Goal: Information Seeking & Learning: Check status

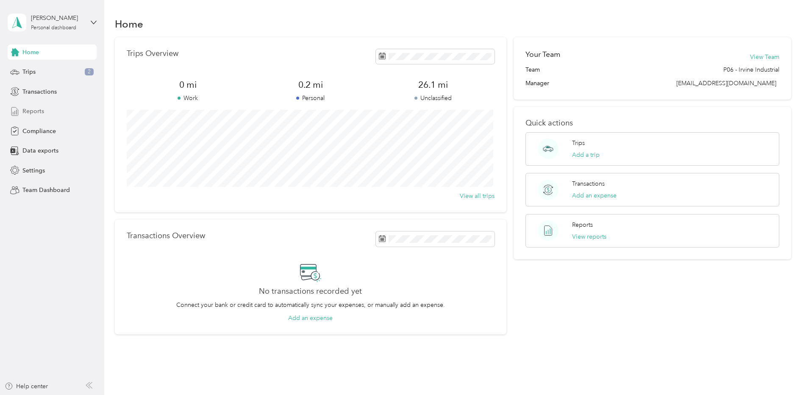
click at [36, 111] on span "Reports" at bounding box center [33, 111] width 22 height 9
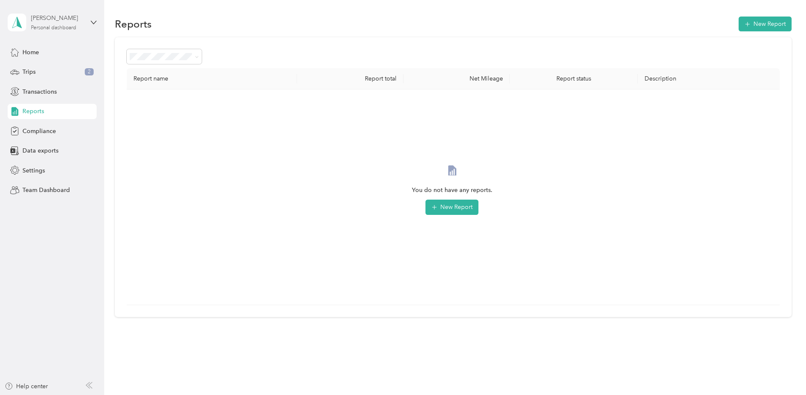
click at [58, 22] on div "[PERSON_NAME]" at bounding box center [57, 18] width 53 height 9
click at [55, 69] on div "Team dashboard" at bounding box center [37, 67] width 45 height 9
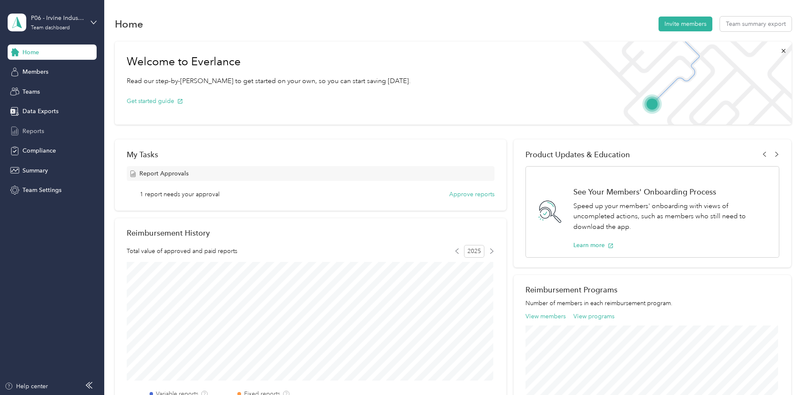
click at [33, 129] on span "Reports" at bounding box center [33, 131] width 22 height 9
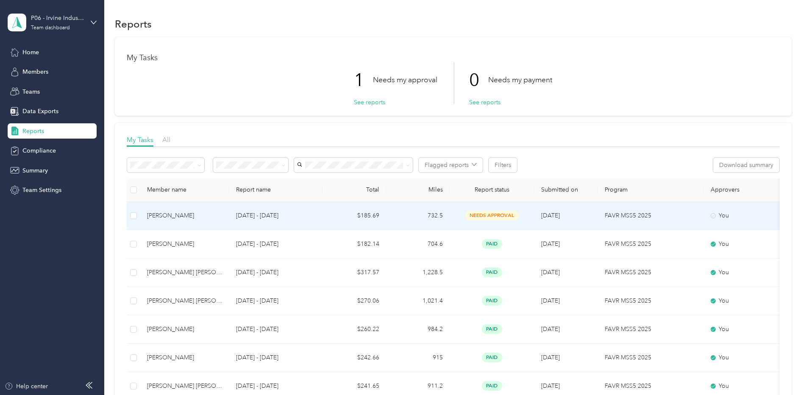
click at [361, 214] on td "$185.69" at bounding box center [354, 216] width 64 height 28
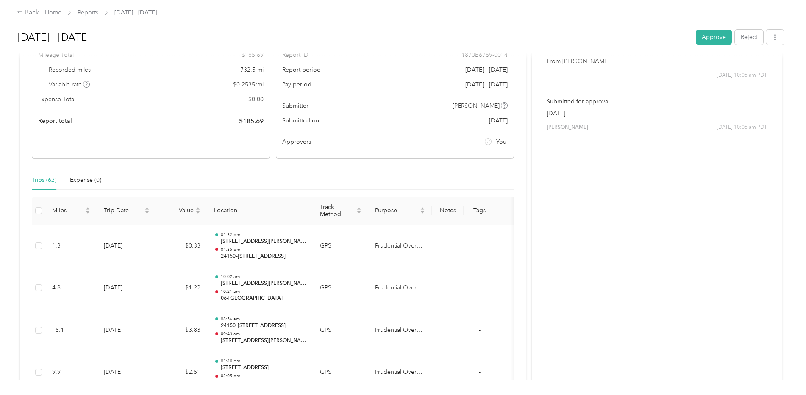
scroll to position [85, 0]
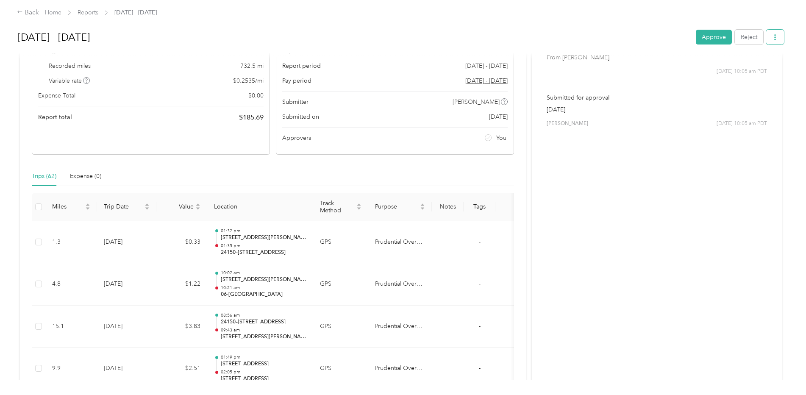
click at [775, 39] on icon "button" at bounding box center [775, 37] width 6 height 6
click at [756, 67] on span "Download" at bounding box center [749, 68] width 28 height 9
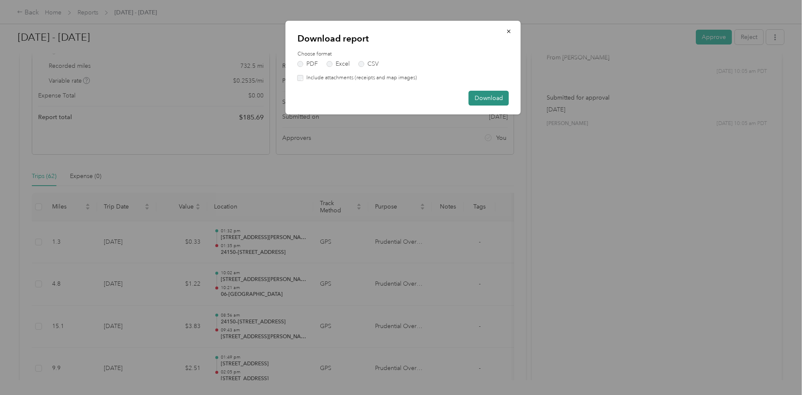
click at [492, 98] on button "Download" at bounding box center [489, 98] width 40 height 15
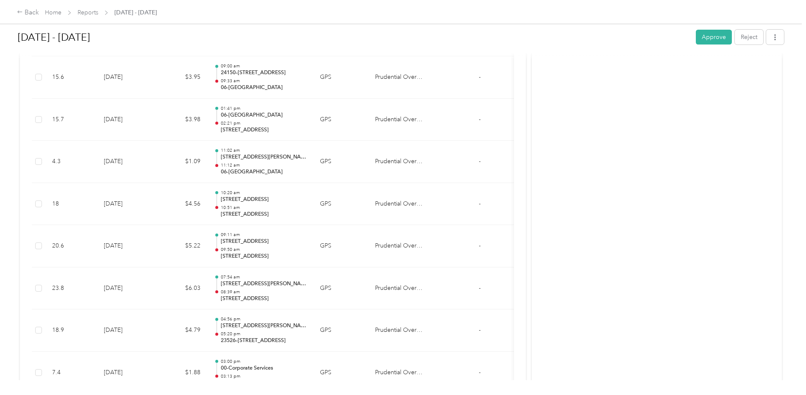
scroll to position [678, 0]
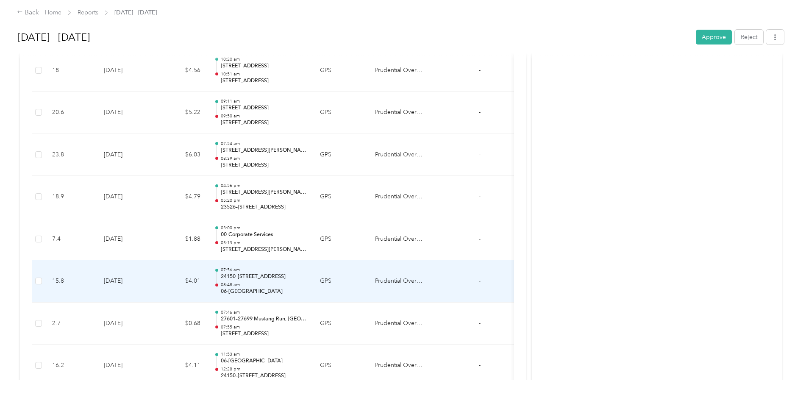
click at [250, 280] on p "24150–[STREET_ADDRESS]" at bounding box center [264, 277] width 86 height 8
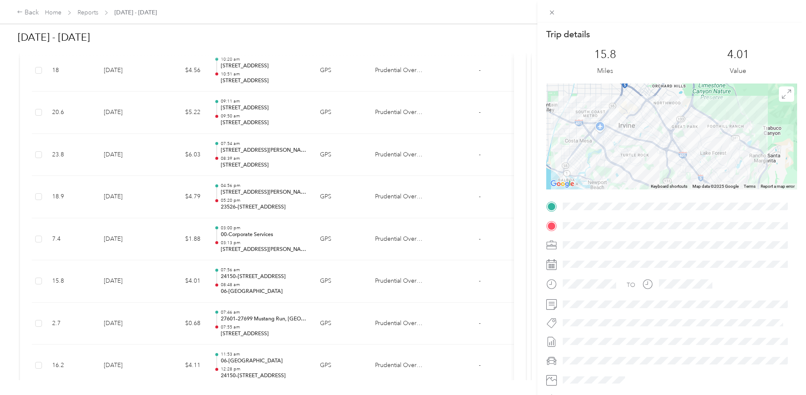
click at [245, 276] on div "Trip details This trip cannot be edited because it is either under review, appr…" at bounding box center [403, 197] width 806 height 395
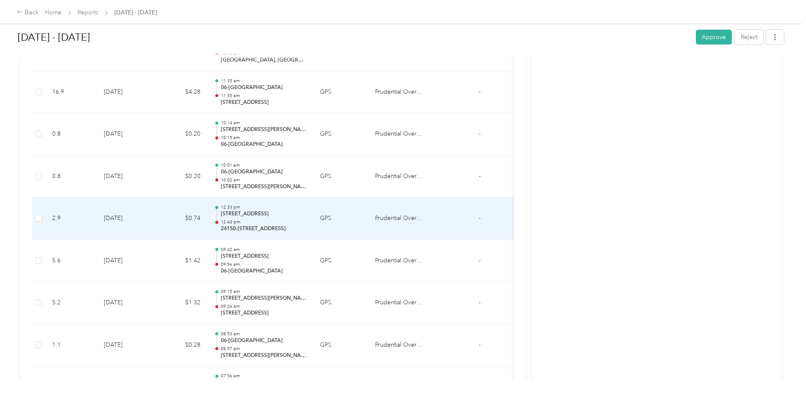
scroll to position [1865, 0]
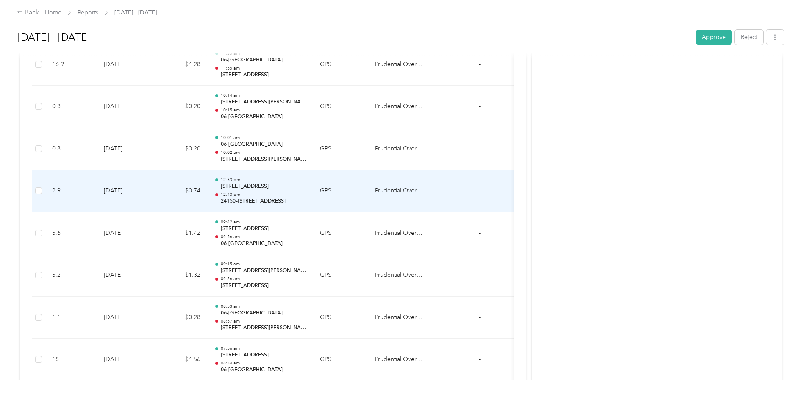
click at [242, 188] on p "[STREET_ADDRESS]" at bounding box center [264, 187] width 86 height 8
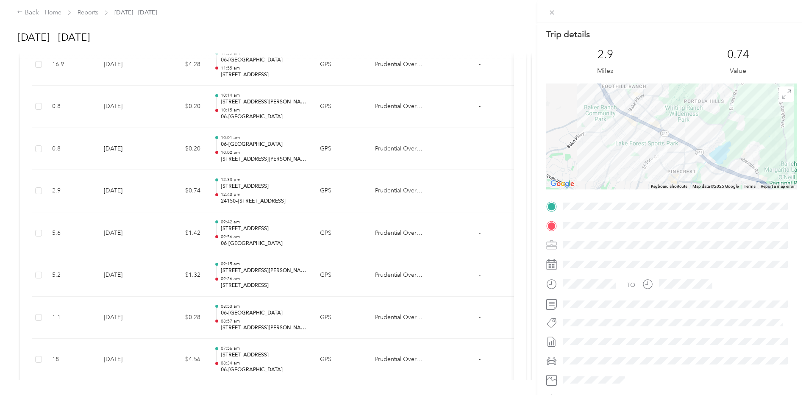
click at [250, 214] on div "Trip details This trip cannot be edited because it is either under review, appr…" at bounding box center [403, 197] width 806 height 395
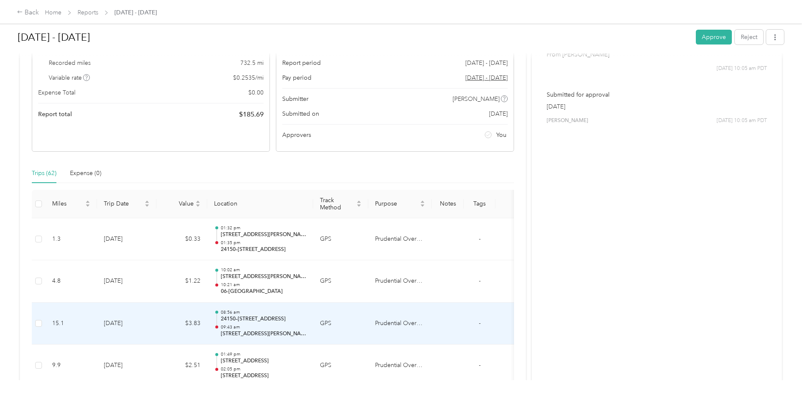
scroll to position [212, 0]
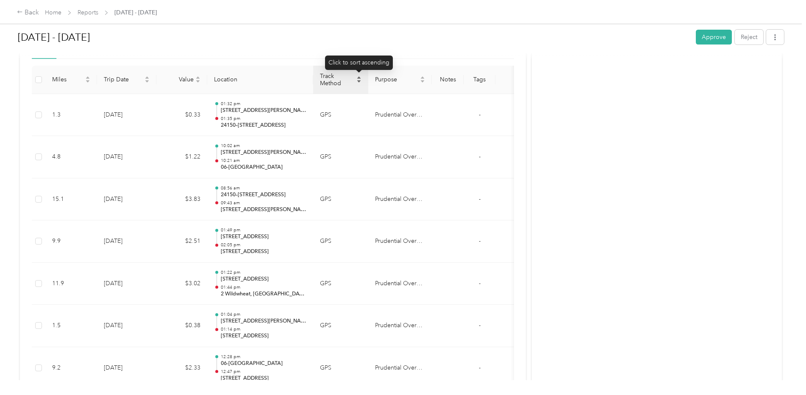
click at [360, 80] on icon "caret-down" at bounding box center [358, 81] width 5 height 5
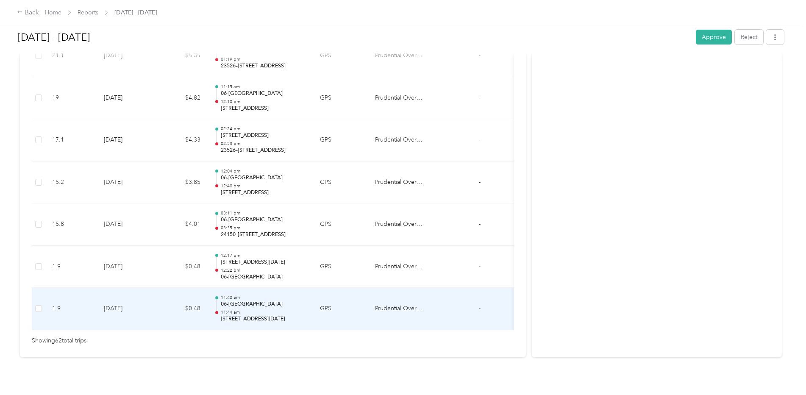
scroll to position [2610, 0]
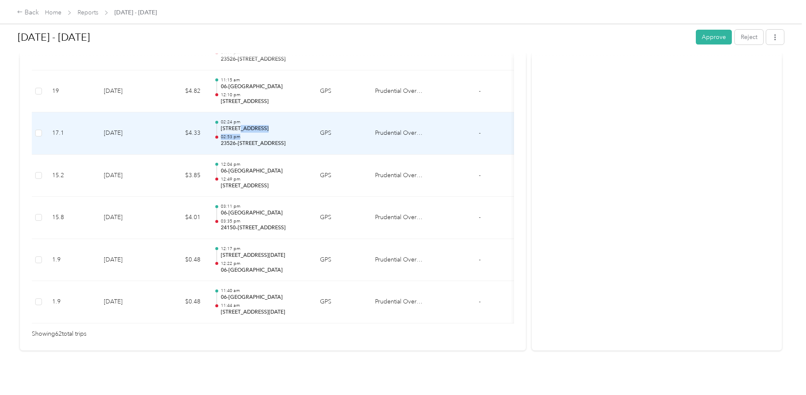
click at [239, 120] on div "02:24 pm [STREET_ADDRESS] 02:53 pm 23526–[GEOGRAPHIC_DATA], [GEOGRAPHIC_DATA]" at bounding box center [264, 133] width 86 height 28
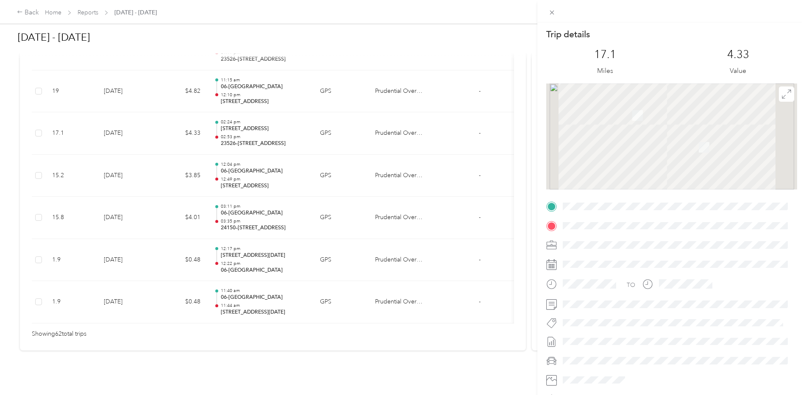
drag, startPoint x: 239, startPoint y: 120, endPoint x: 267, endPoint y: 124, distance: 28.4
click at [267, 124] on div "Trip details This trip cannot be edited because it is either under review, appr…" at bounding box center [403, 197] width 806 height 395
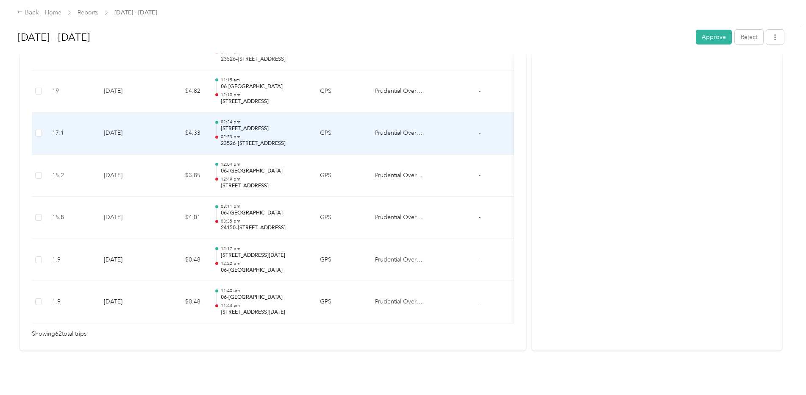
click at [261, 134] on p "02:53 pm" at bounding box center [264, 137] width 86 height 6
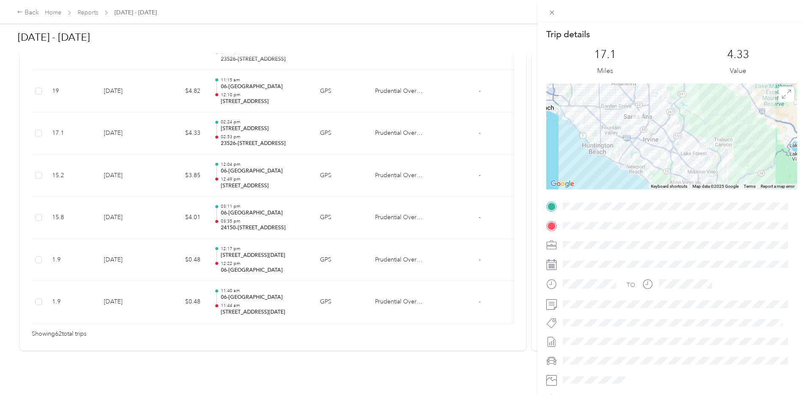
click at [242, 204] on div "Trip details This trip cannot be edited because it is either under review, appr…" at bounding box center [403, 197] width 806 height 395
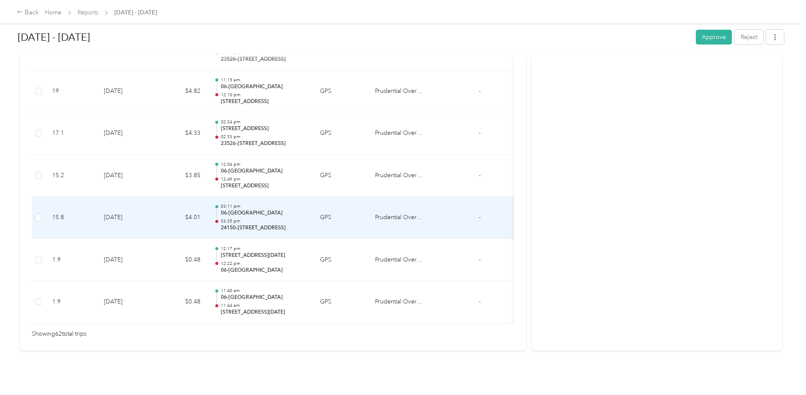
click at [242, 209] on p "06-[GEOGRAPHIC_DATA]" at bounding box center [264, 213] width 86 height 8
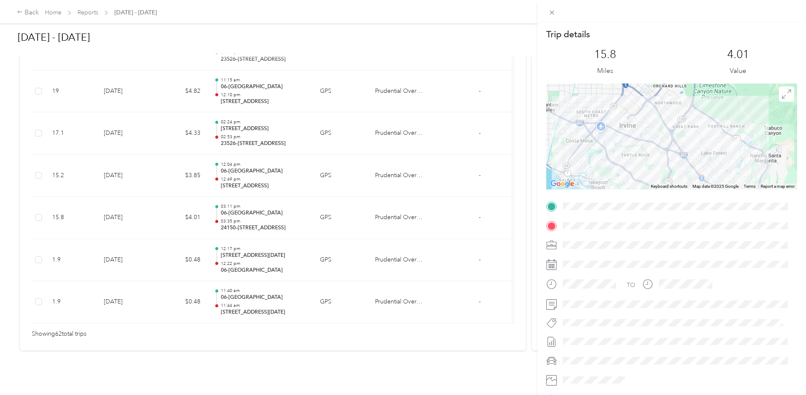
click at [242, 78] on div "Trip details This trip cannot be edited because it is either under review, appr…" at bounding box center [403, 197] width 806 height 395
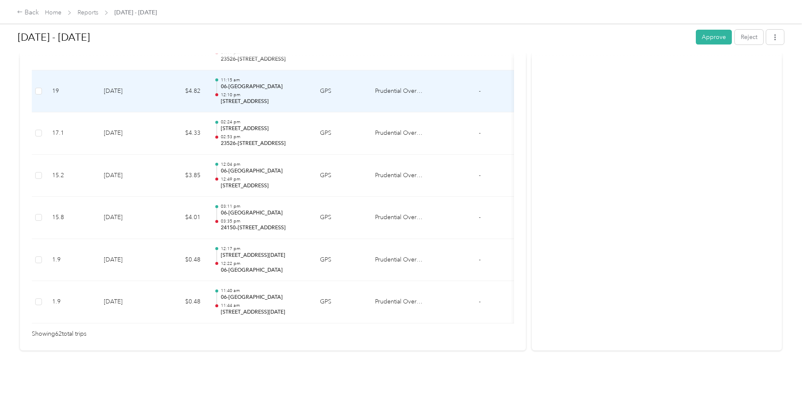
click at [242, 78] on div "11:15 am 06-[GEOGRAPHIC_DATA] 12:10 pm [STREET_ADDRESS]" at bounding box center [264, 91] width 86 height 28
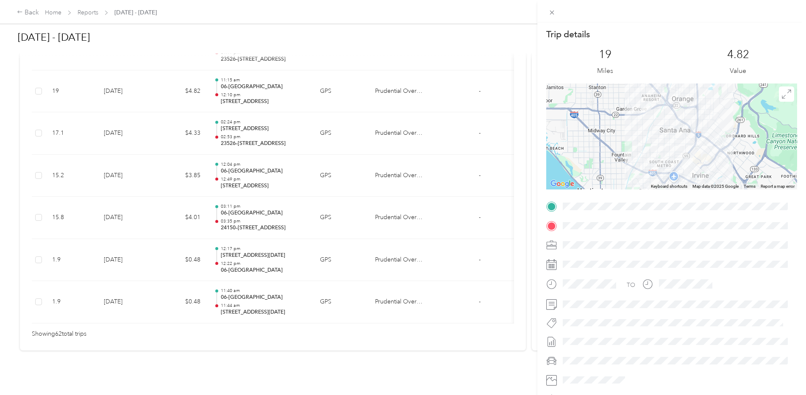
click at [242, 78] on div "Trip details This trip cannot be edited because it is either under review, appr…" at bounding box center [403, 197] width 806 height 395
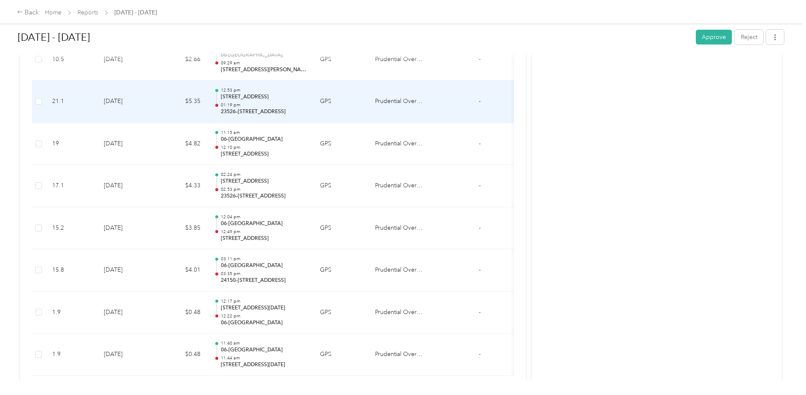
scroll to position [2525, 0]
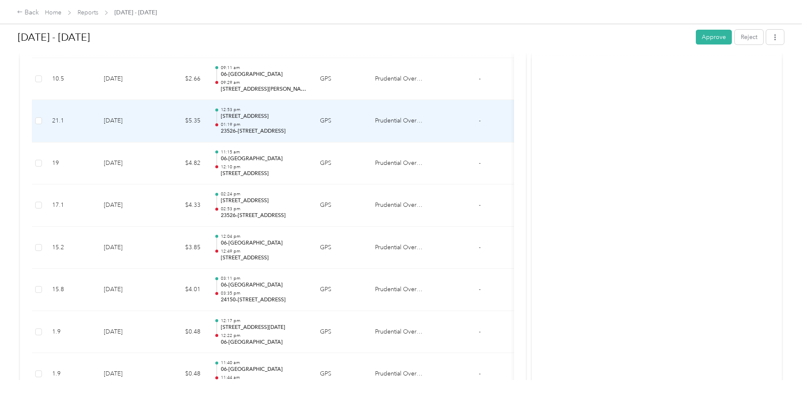
click at [246, 121] on div "12:53 pm [STREET_ADDRESS] 01:19 pm 23526–[GEOGRAPHIC_DATA], [GEOGRAPHIC_DATA]" at bounding box center [264, 121] width 86 height 28
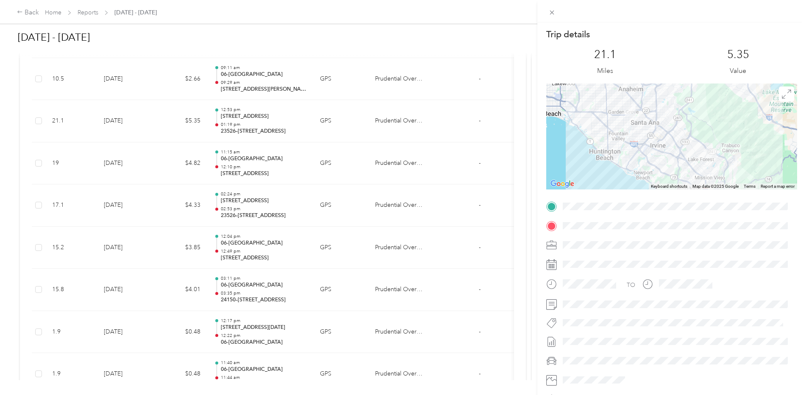
click at [238, 118] on div "Trip details This trip cannot be edited because it is either under review, appr…" at bounding box center [403, 197] width 806 height 395
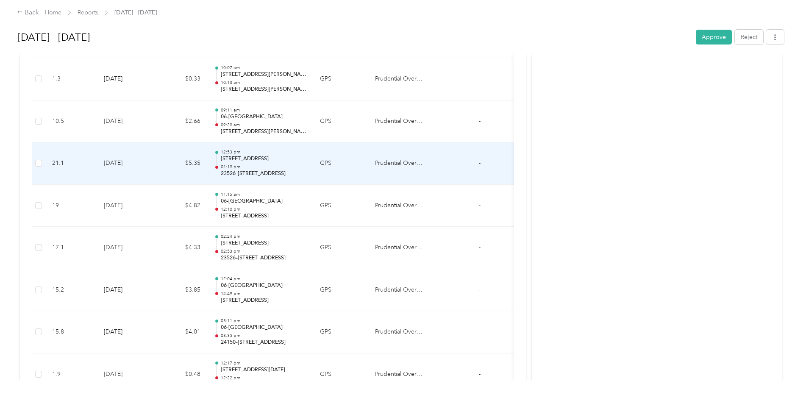
scroll to position [2440, 0]
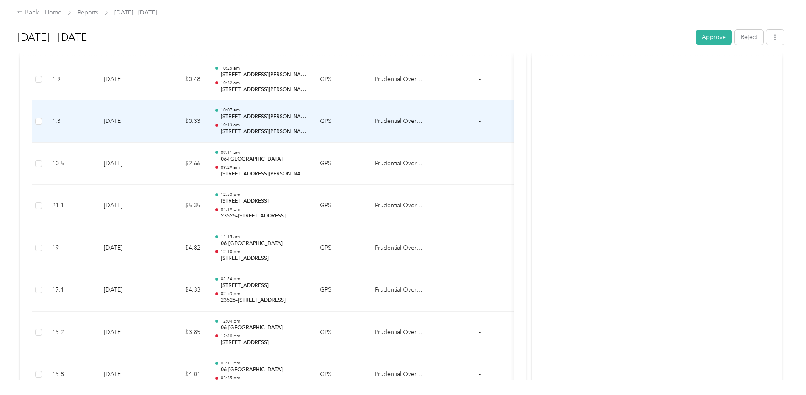
click at [236, 125] on p "10:13 am" at bounding box center [264, 125] width 86 height 6
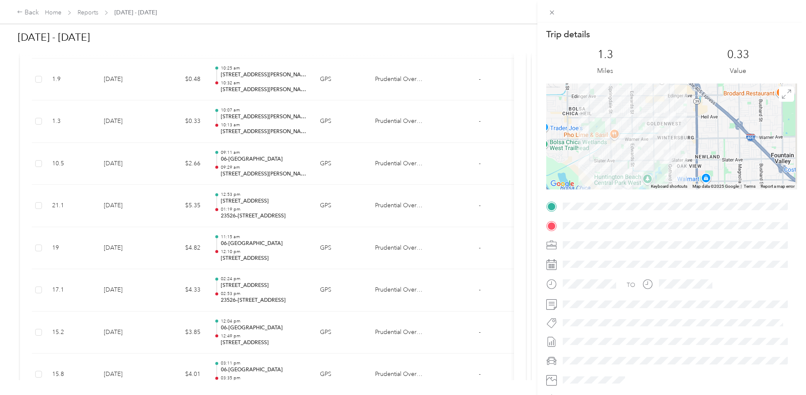
click at [236, 125] on div "Trip details This trip cannot be edited because it is either under review, appr…" at bounding box center [403, 197] width 806 height 395
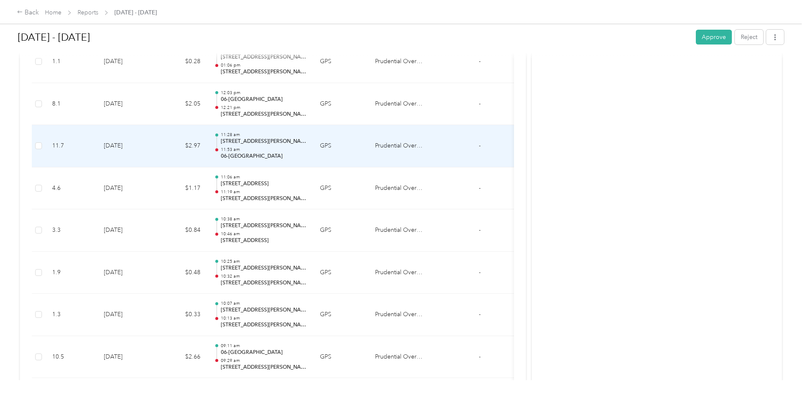
scroll to position [2228, 0]
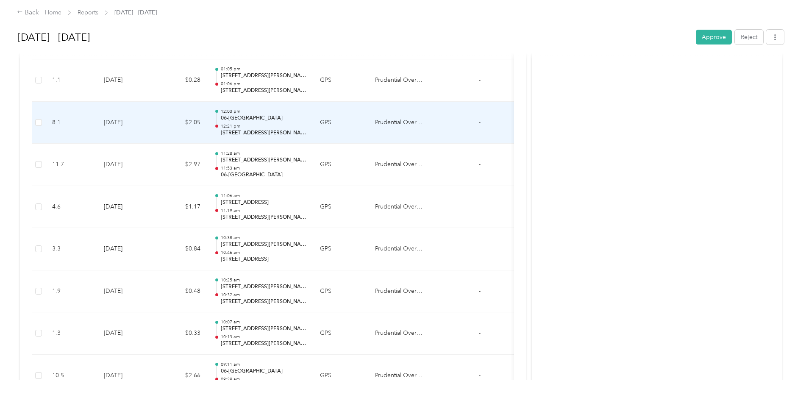
click at [236, 125] on p "12:21 pm" at bounding box center [264, 126] width 86 height 6
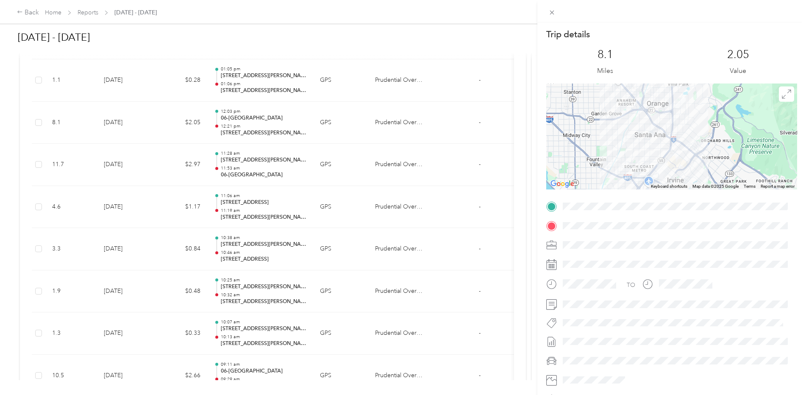
click at [238, 76] on div "Trip details This trip cannot be edited because it is either under review, appr…" at bounding box center [403, 197] width 806 height 395
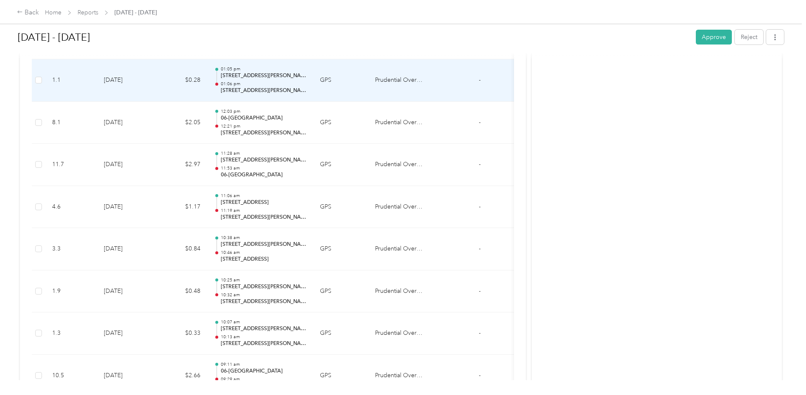
click at [236, 82] on p "01:06 pm" at bounding box center [264, 84] width 86 height 6
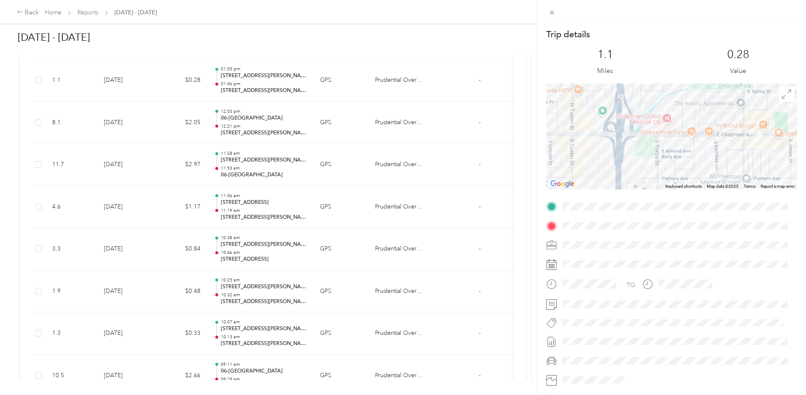
click at [236, 83] on div "Trip details This trip cannot be edited because it is either under review, appr…" at bounding box center [403, 197] width 806 height 395
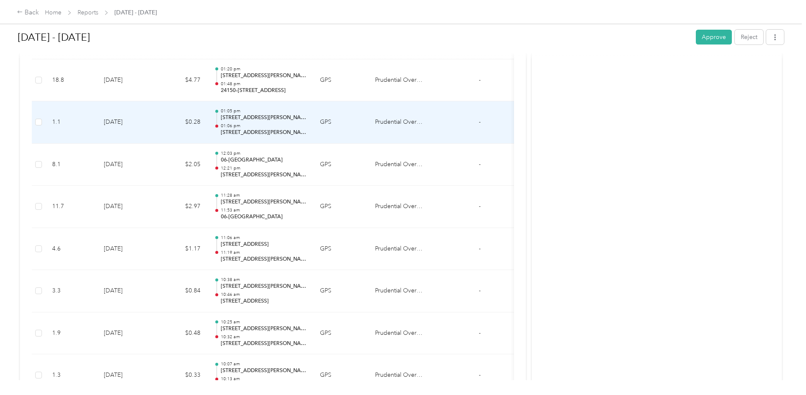
scroll to position [2186, 0]
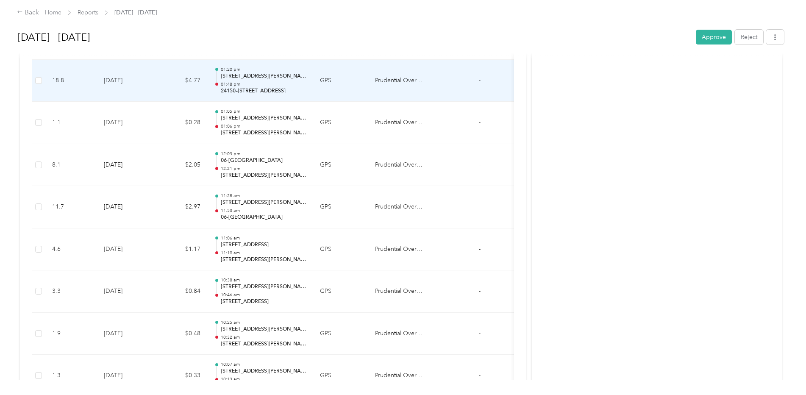
click at [236, 83] on p "01:48 pm" at bounding box center [264, 84] width 86 height 6
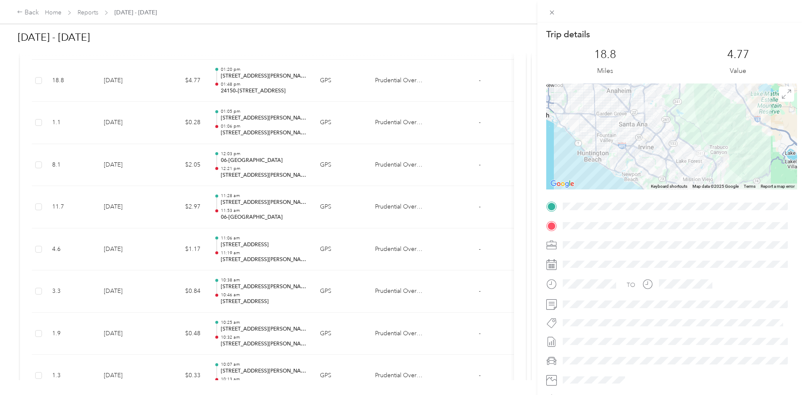
click at [246, 115] on div "Trip details This trip cannot be edited because it is either under review, appr…" at bounding box center [403, 197] width 806 height 395
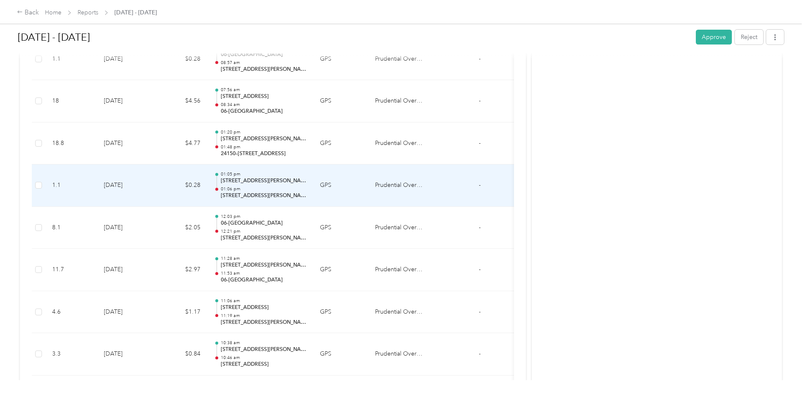
scroll to position [2101, 0]
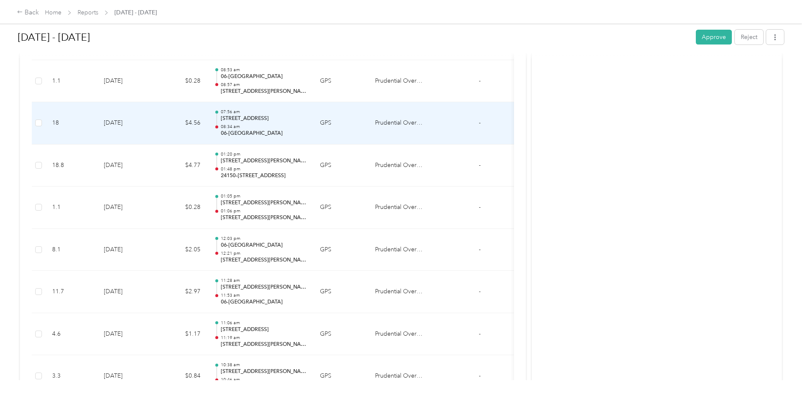
click at [242, 121] on p "[STREET_ADDRESS]" at bounding box center [264, 119] width 86 height 8
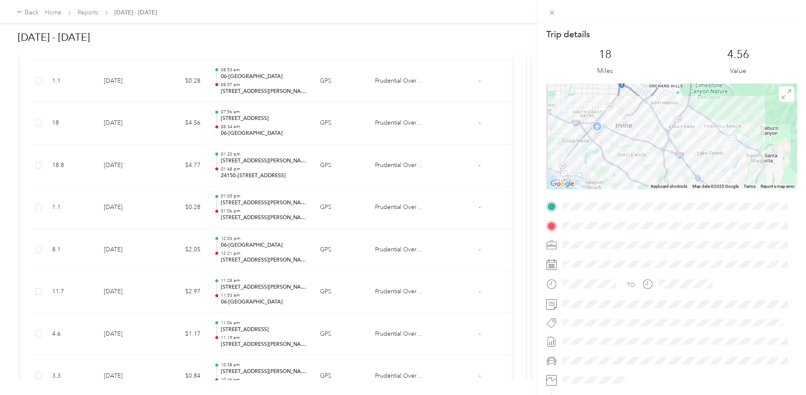
click at [242, 121] on div "Trip details This trip cannot be edited because it is either under review, appr…" at bounding box center [403, 197] width 806 height 395
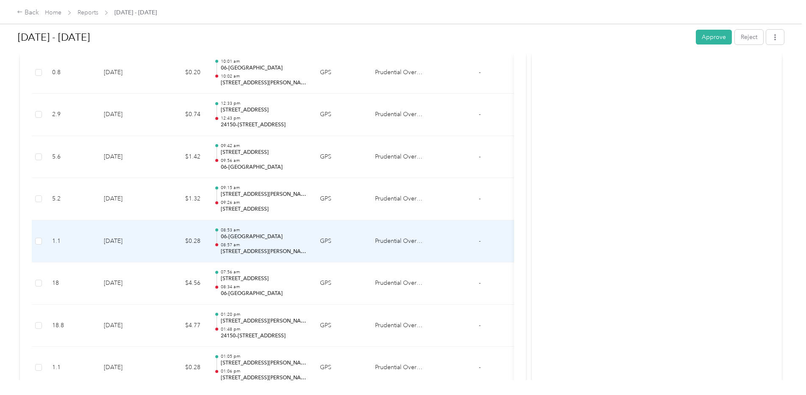
scroll to position [1932, 0]
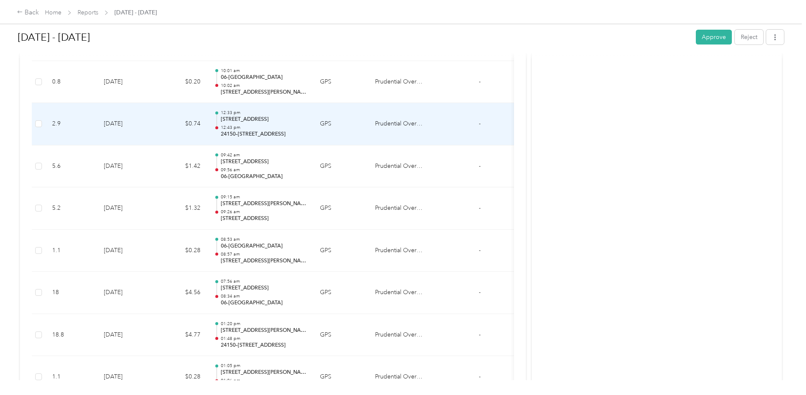
click at [258, 125] on p "12:43 pm" at bounding box center [264, 128] width 86 height 6
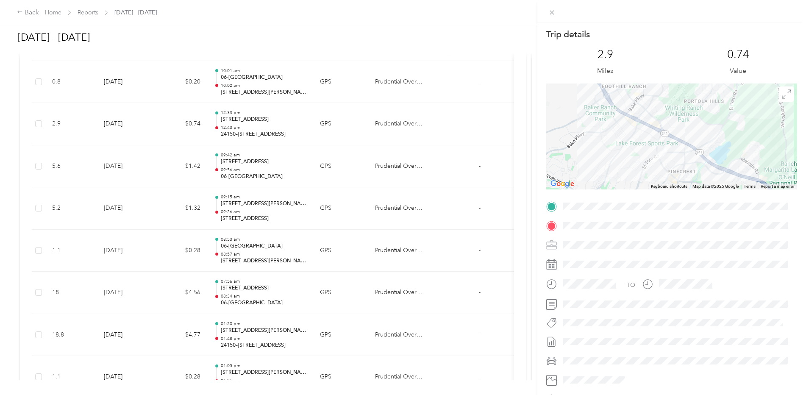
click at [254, 132] on div "Trip details This trip cannot be edited because it is either under review, appr…" at bounding box center [403, 197] width 806 height 395
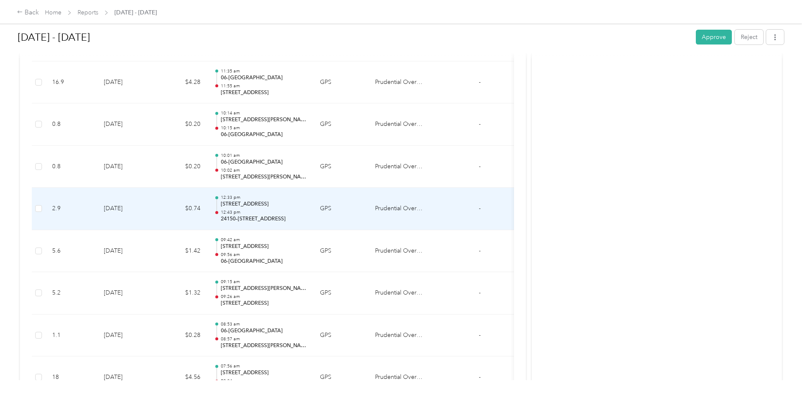
scroll to position [1804, 0]
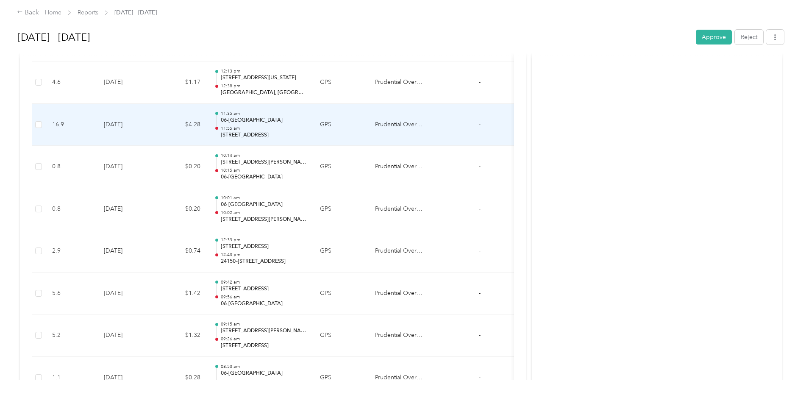
click at [253, 122] on p "06-[GEOGRAPHIC_DATA]" at bounding box center [264, 121] width 86 height 8
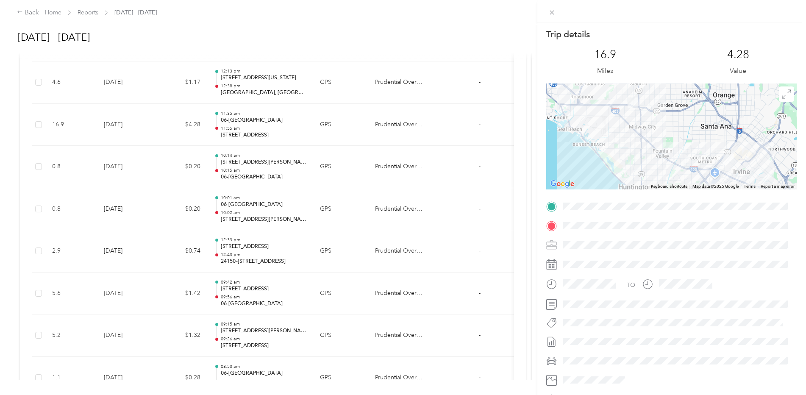
click at [252, 84] on div "Trip details This trip cannot be edited because it is either under review, appr…" at bounding box center [403, 197] width 806 height 395
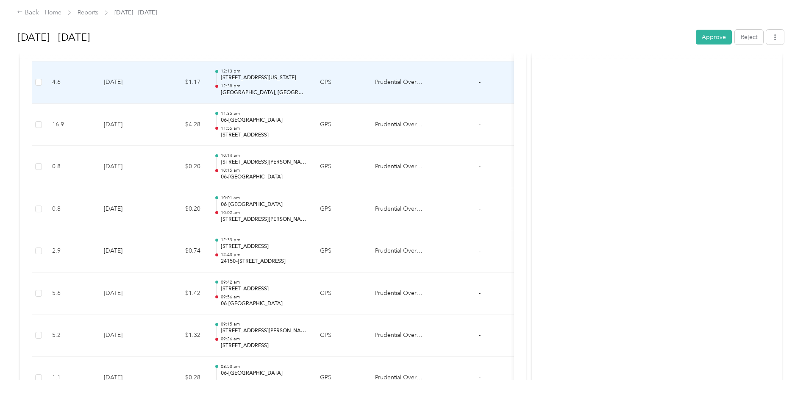
click at [250, 83] on p "12:38 pm" at bounding box center [264, 86] width 86 height 6
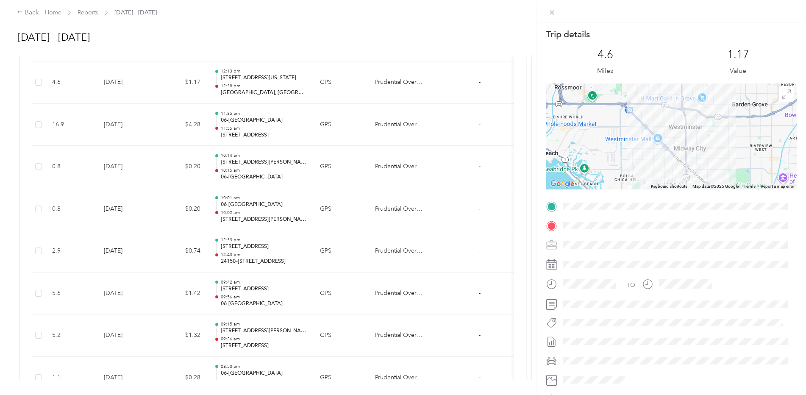
click at [254, 83] on div "Trip details This trip cannot be edited because it is either under review, appr…" at bounding box center [403, 197] width 806 height 395
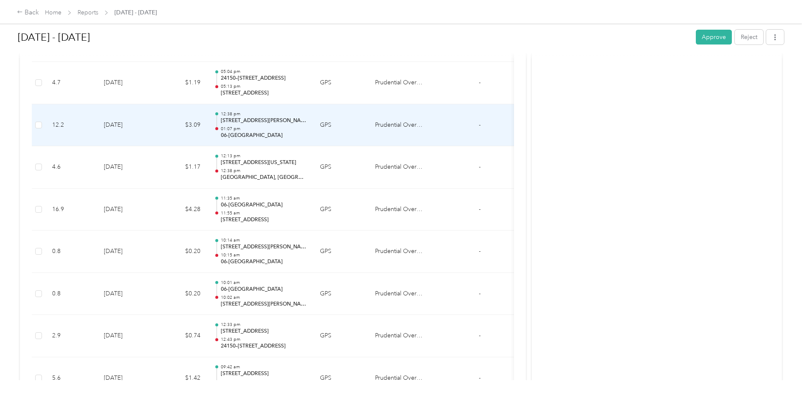
scroll to position [1677, 0]
click at [248, 124] on div "05:04 pm 24150–[GEOGRAPHIC_DATA], [GEOGRAPHIC_DATA] 05:13 pm [STREET_ADDRESS]" at bounding box center [264, 125] width 86 height 28
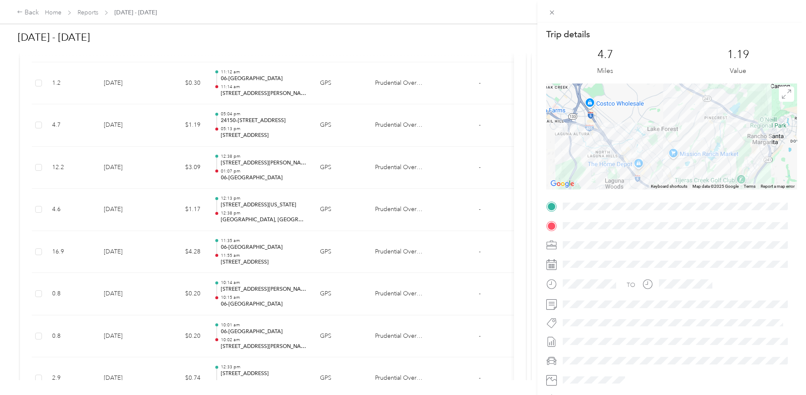
drag, startPoint x: 248, startPoint y: 124, endPoint x: 268, endPoint y: 123, distance: 19.9
click at [268, 123] on div "Trip details This trip cannot be edited because it is either under review, appr…" at bounding box center [403, 197] width 806 height 395
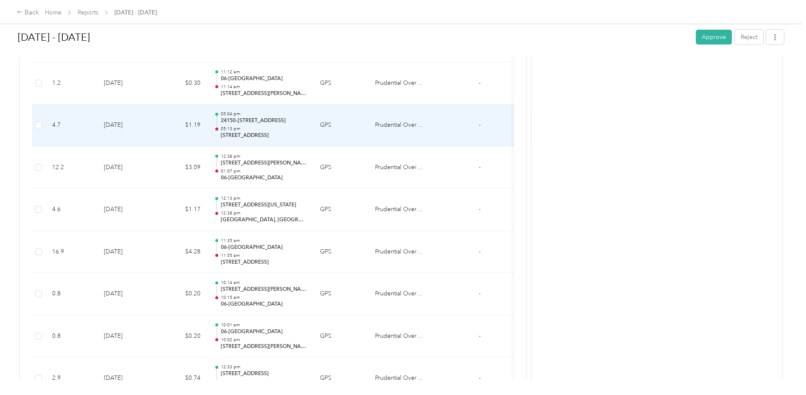
click at [260, 128] on p "05:13 pm" at bounding box center [264, 129] width 86 height 6
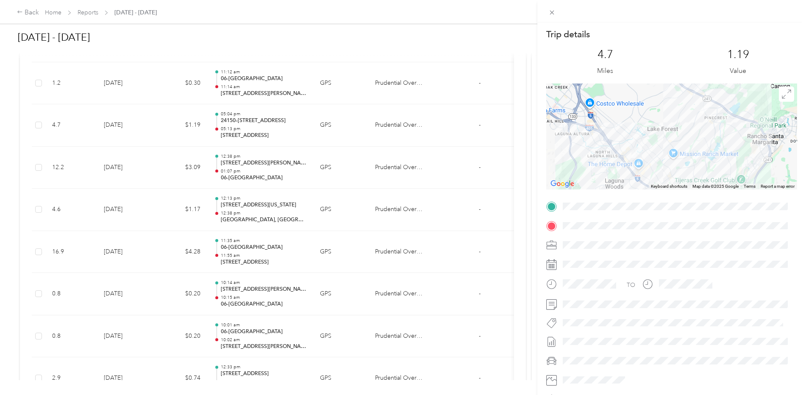
click at [261, 120] on div "Trip details This trip cannot be edited because it is either under review, appr…" at bounding box center [403, 197] width 806 height 395
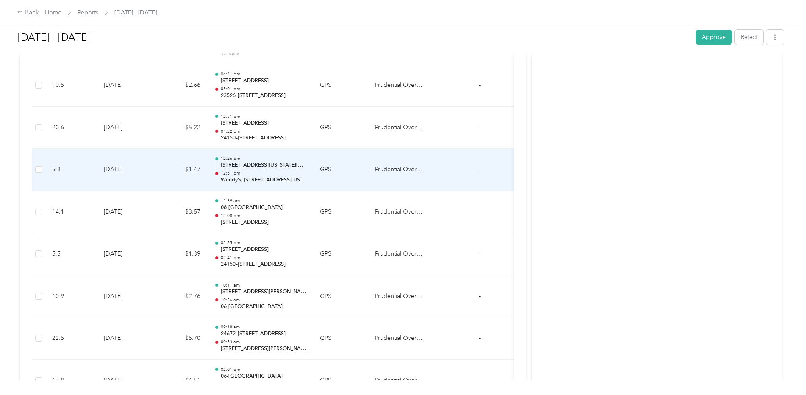
scroll to position [1169, 0]
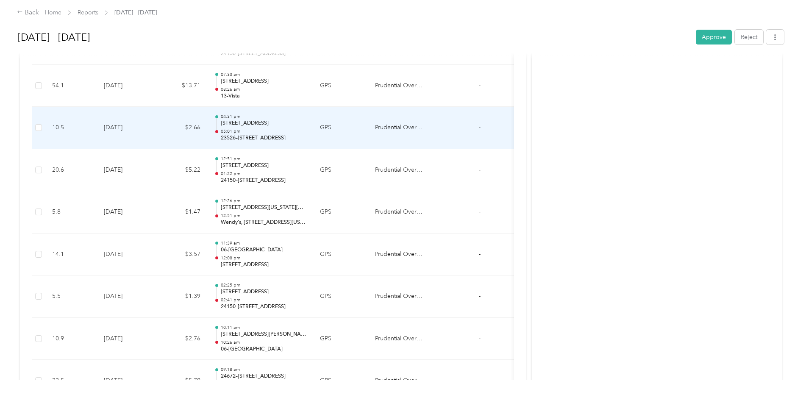
click at [259, 130] on p "05:01 pm" at bounding box center [264, 131] width 86 height 6
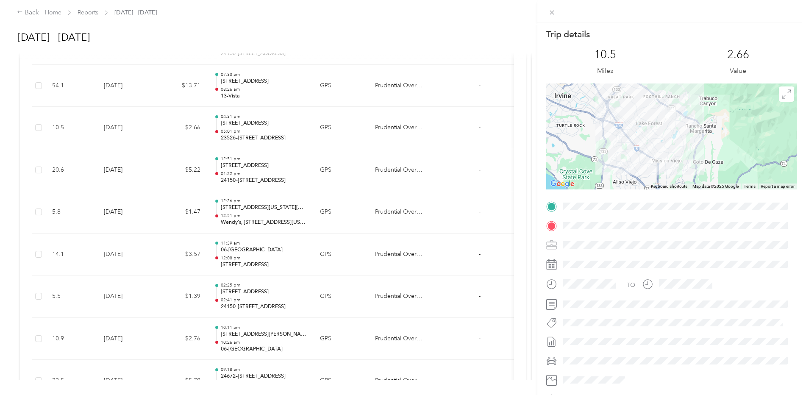
click at [233, 124] on div "Trip details This trip cannot be edited because it is either under review, appr…" at bounding box center [403, 197] width 806 height 395
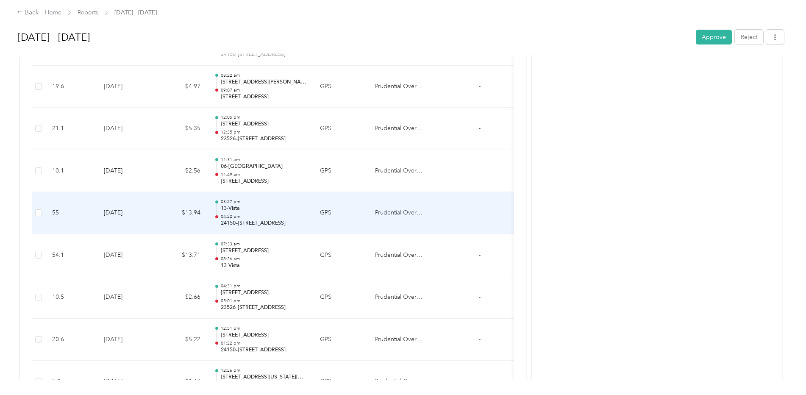
scroll to position [957, 0]
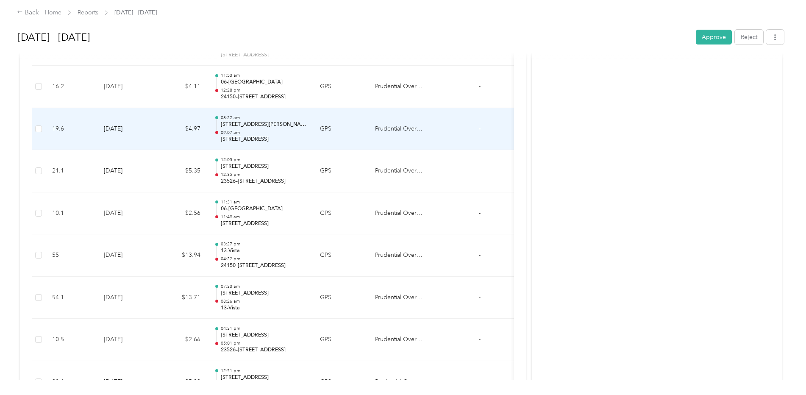
click at [261, 125] on p "[STREET_ADDRESS][PERSON_NAME][PERSON_NAME]" at bounding box center [264, 125] width 86 height 8
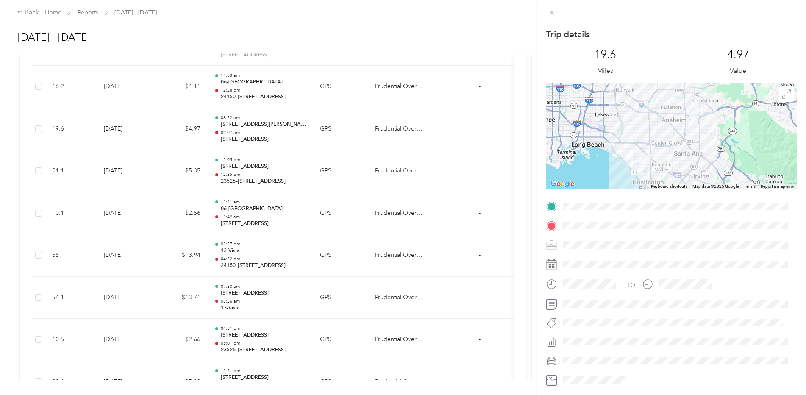
click at [163, 117] on div "Trip details This trip cannot be edited because it is either under review, appr…" at bounding box center [403, 197] width 806 height 395
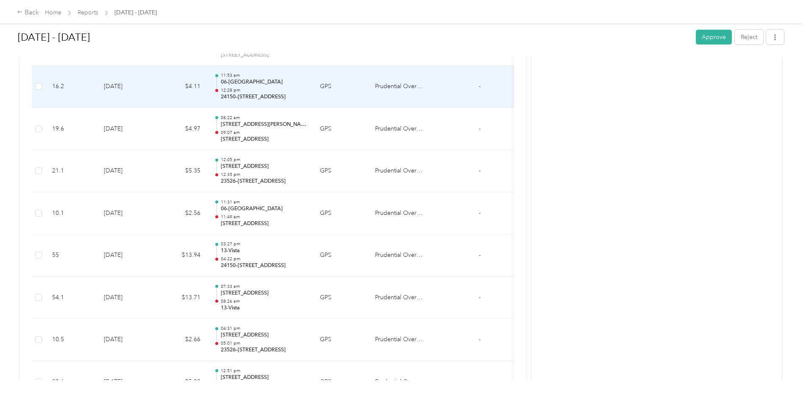
click at [156, 102] on td "[DATE]" at bounding box center [126, 87] width 59 height 42
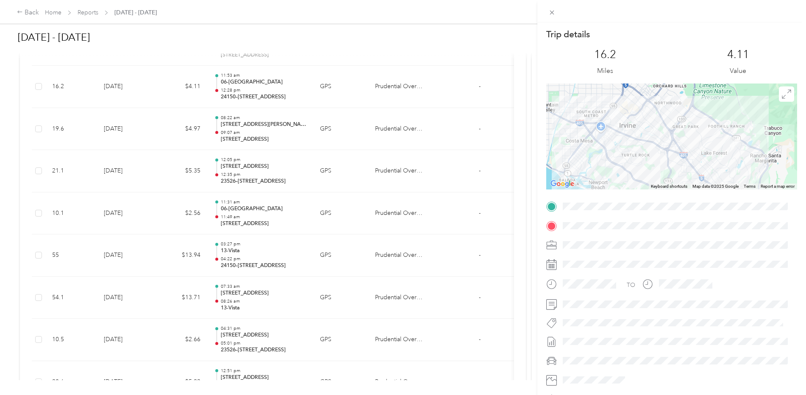
click at [152, 111] on div "Trip details This trip cannot be edited because it is either under review, appr…" at bounding box center [403, 197] width 806 height 395
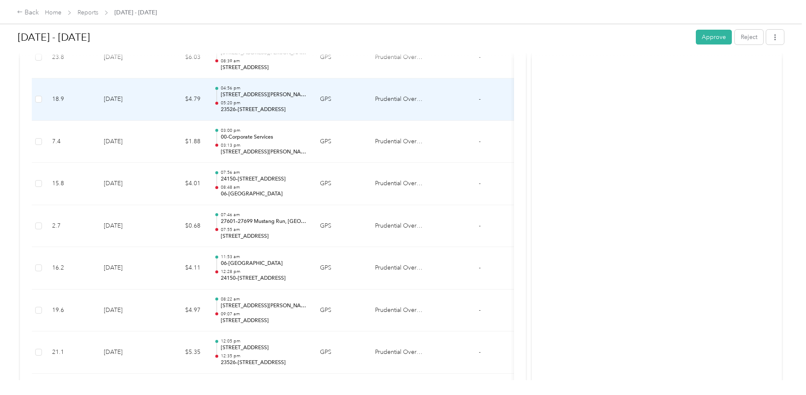
scroll to position [745, 0]
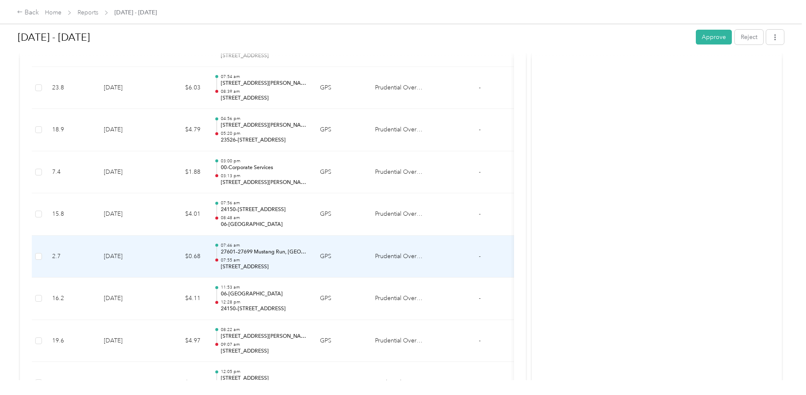
click at [155, 254] on td "[DATE]" at bounding box center [126, 257] width 59 height 42
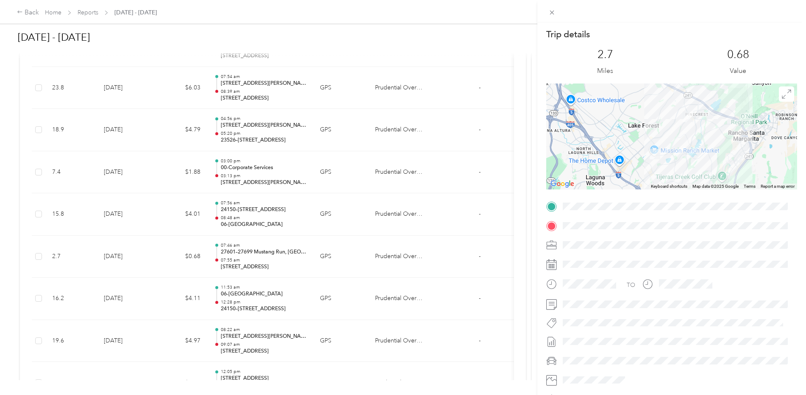
click at [251, 93] on div "Trip details This trip cannot be edited because it is either under review, appr…" at bounding box center [403, 197] width 806 height 395
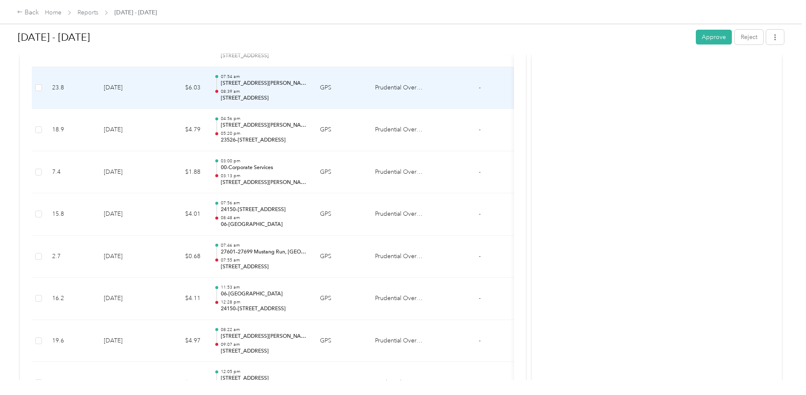
click at [247, 92] on p "08:39 am" at bounding box center [264, 92] width 86 height 6
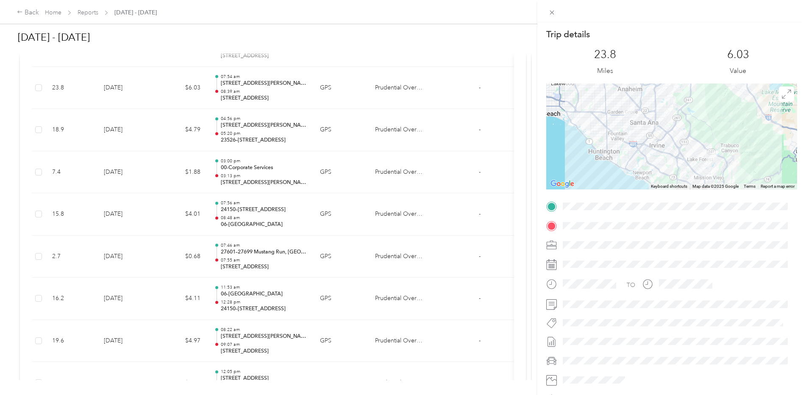
click at [261, 95] on div "Trip details This trip cannot be edited because it is either under review, appr…" at bounding box center [403, 197] width 806 height 395
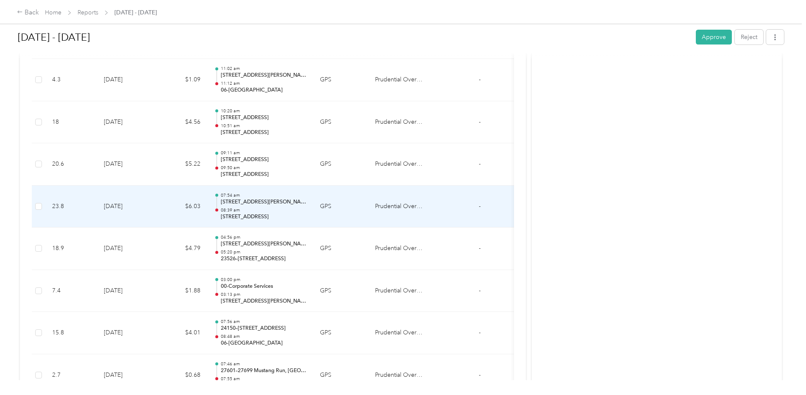
scroll to position [575, 0]
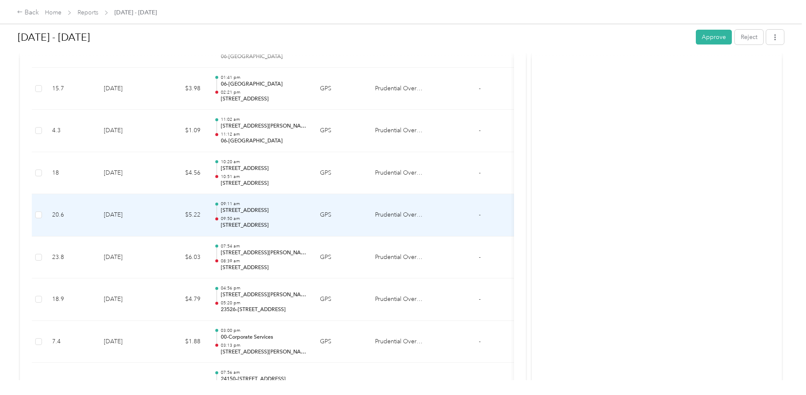
click at [245, 224] on p "[STREET_ADDRESS]" at bounding box center [264, 226] width 86 height 8
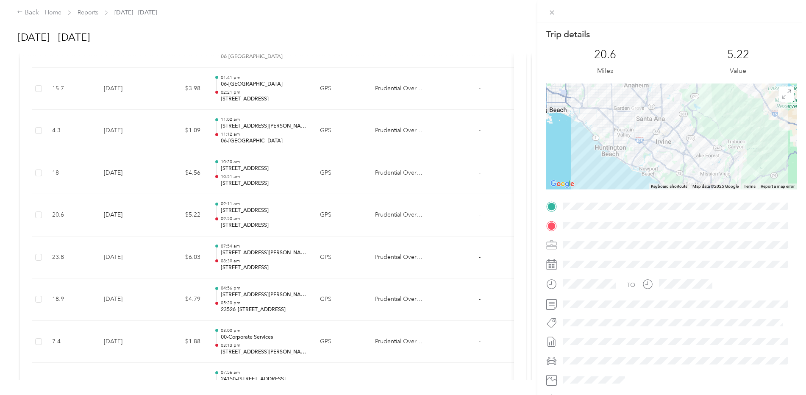
click at [235, 262] on div "Trip details This trip cannot be edited because it is either under review, appr…" at bounding box center [403, 197] width 806 height 395
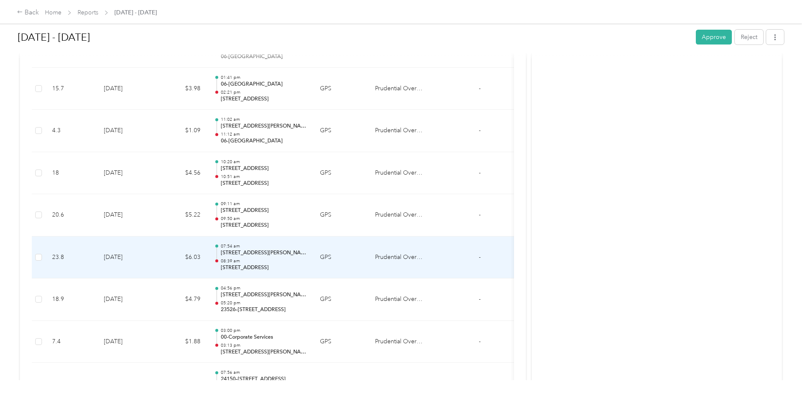
click at [248, 256] on p "[STREET_ADDRESS][PERSON_NAME]" at bounding box center [264, 253] width 86 height 8
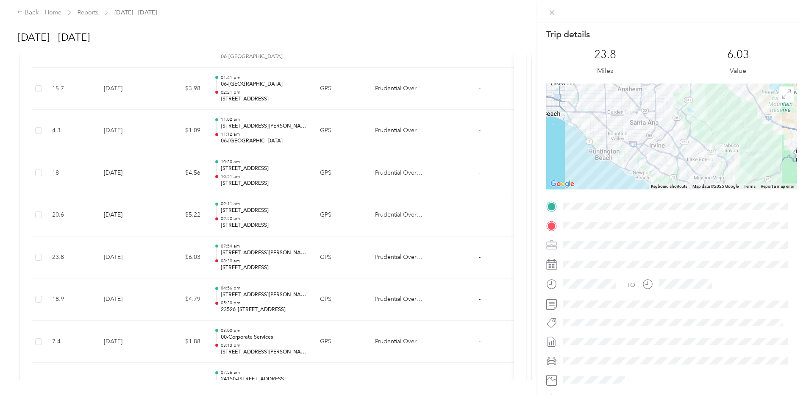
click at [248, 212] on div "Trip details This trip cannot be edited because it is either under review, appr…" at bounding box center [403, 197] width 806 height 395
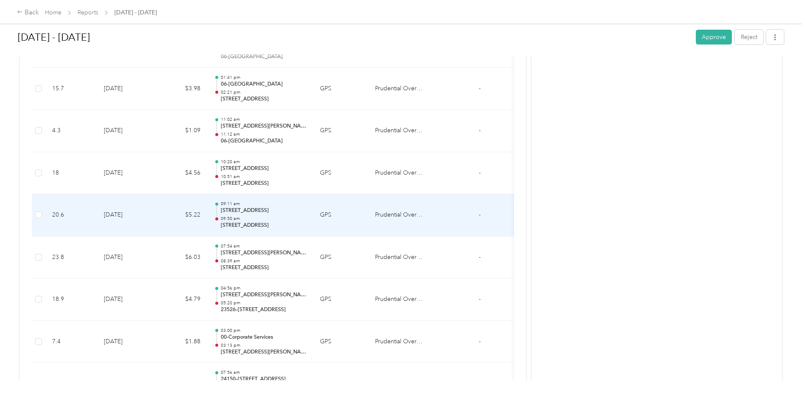
click at [242, 219] on p "09:50 am" at bounding box center [264, 219] width 86 height 6
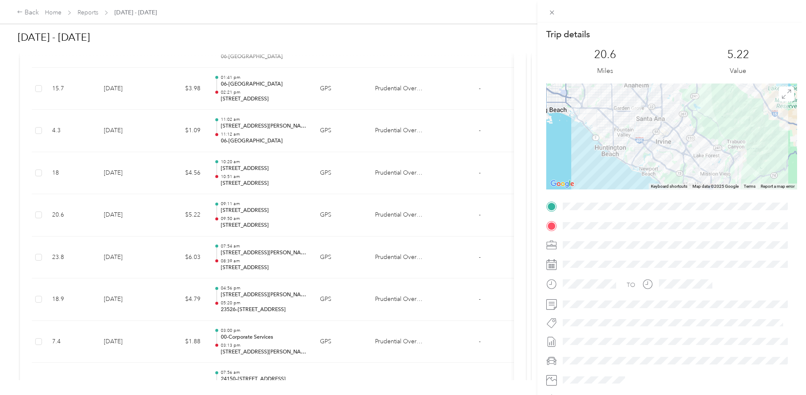
click at [254, 173] on div "Trip details This trip cannot be edited because it is either under review, appr…" at bounding box center [403, 197] width 806 height 395
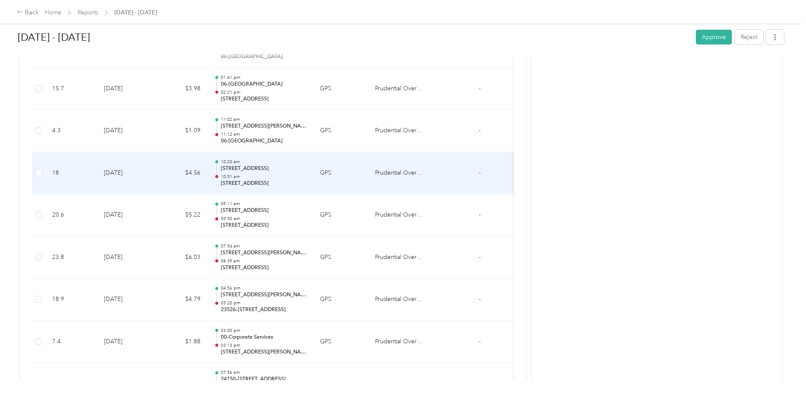
click at [247, 176] on p "10:51 am" at bounding box center [264, 177] width 86 height 6
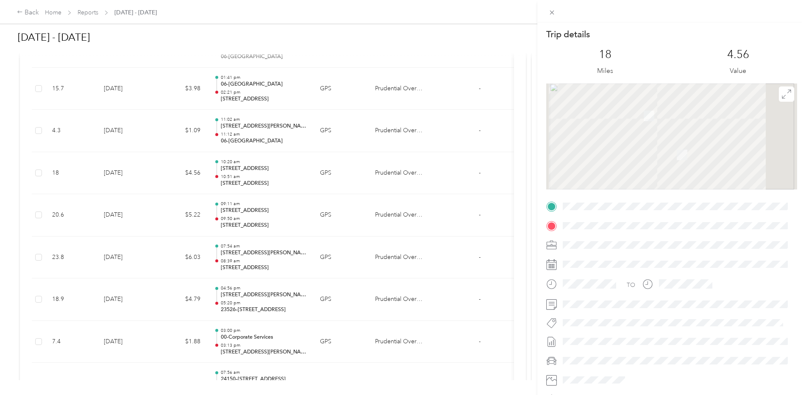
click at [250, 175] on div "Trip details This trip cannot be edited because it is either under review, appr…" at bounding box center [403, 197] width 806 height 395
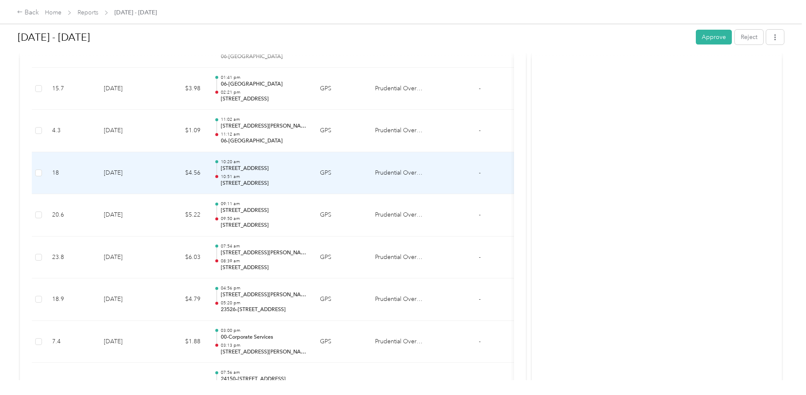
click at [249, 175] on p "10:51 am" at bounding box center [264, 177] width 86 height 6
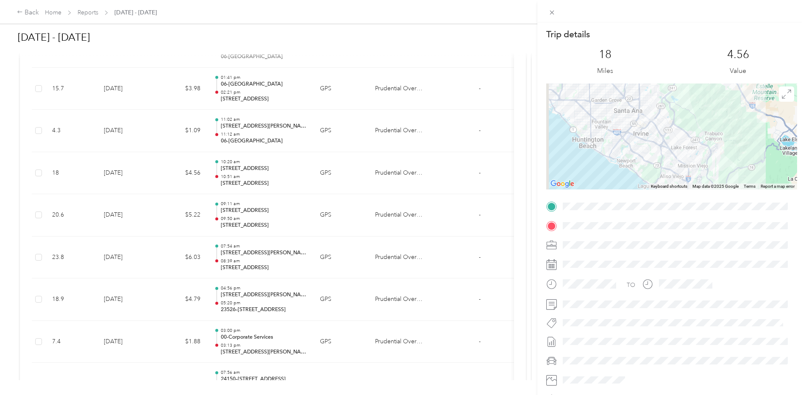
click at [246, 260] on div "Trip details This trip cannot be edited because it is either under review, appr…" at bounding box center [403, 197] width 806 height 395
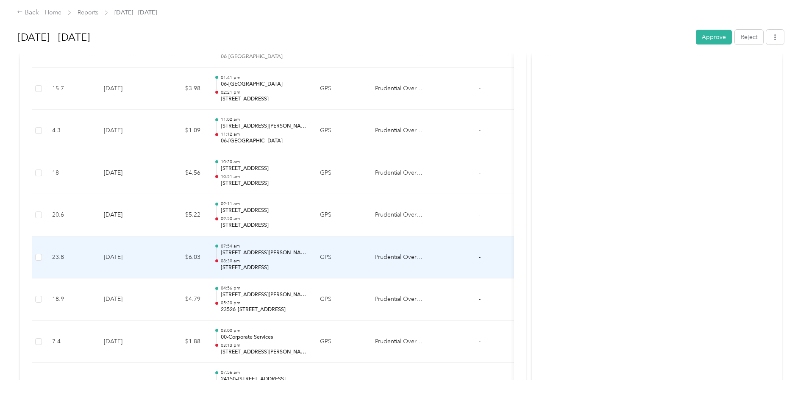
click at [246, 260] on p "08:39 am" at bounding box center [264, 261] width 86 height 6
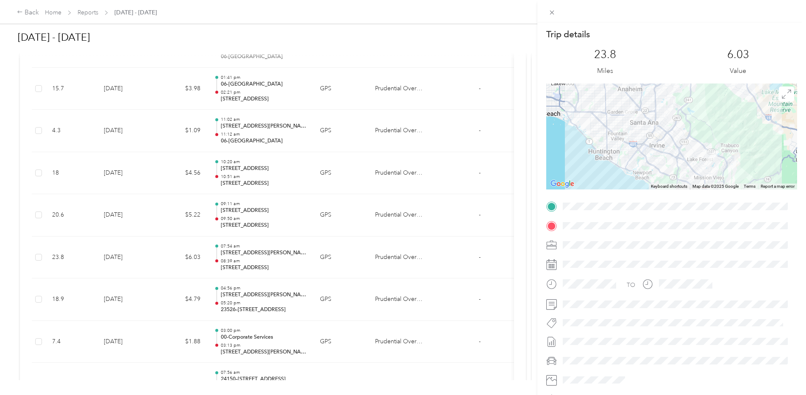
click at [247, 216] on div "Trip details This trip cannot be edited because it is either under review, appr…" at bounding box center [403, 197] width 806 height 395
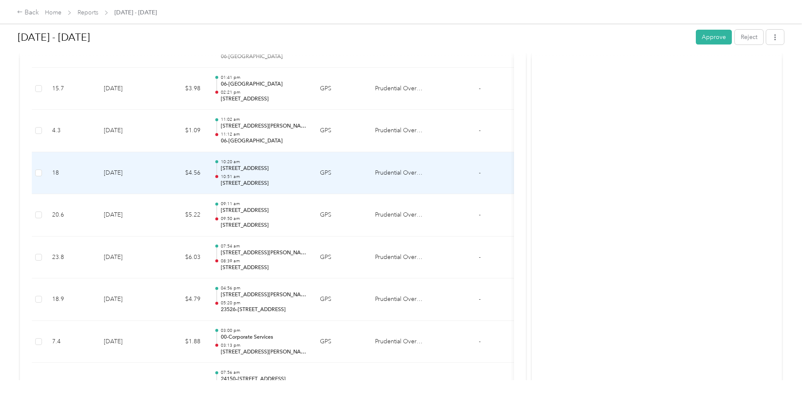
click at [239, 176] on p "10:51 am" at bounding box center [264, 177] width 86 height 6
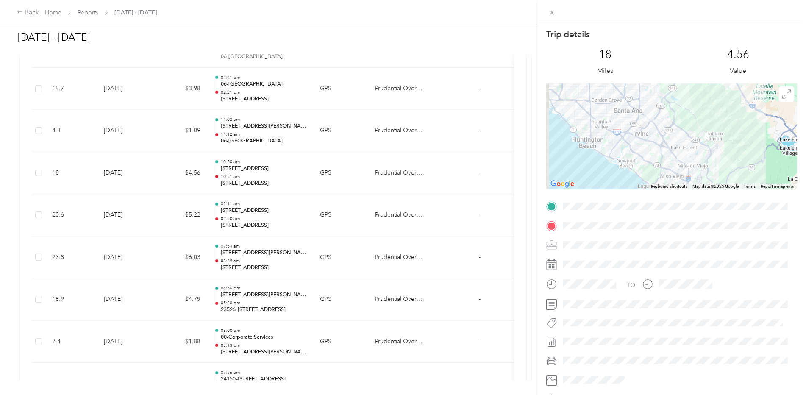
click at [244, 130] on div "Trip details This trip cannot be edited because it is either under review, appr…" at bounding box center [403, 197] width 806 height 395
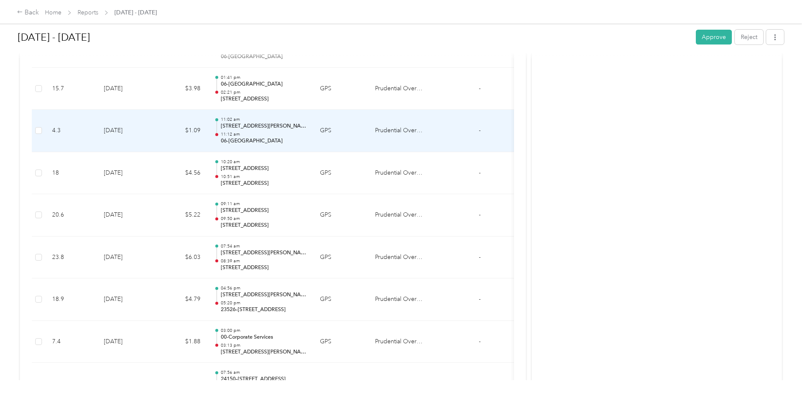
click at [245, 131] on p "11:12 am" at bounding box center [264, 134] width 86 height 6
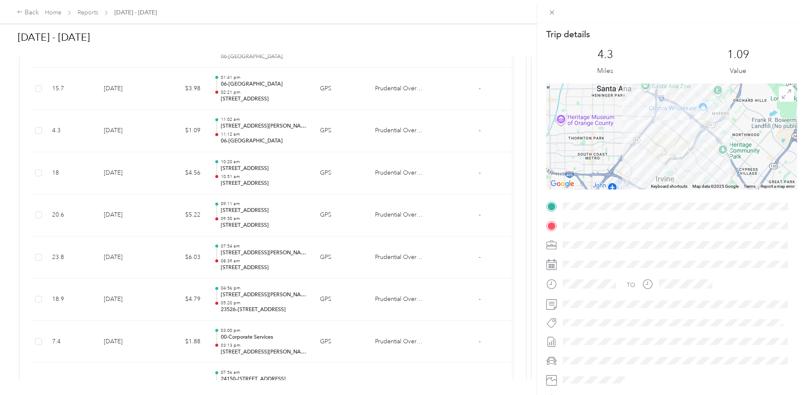
click at [259, 95] on div "Trip details This trip cannot be edited because it is either under review, appr…" at bounding box center [403, 197] width 806 height 395
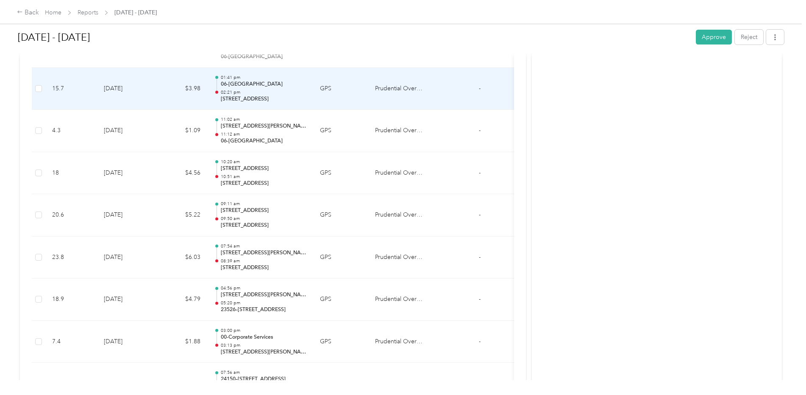
click at [247, 89] on div "01:41 pm 06-[GEOGRAPHIC_DATA] 02:21 pm [STREET_ADDRESS]" at bounding box center [264, 89] width 86 height 28
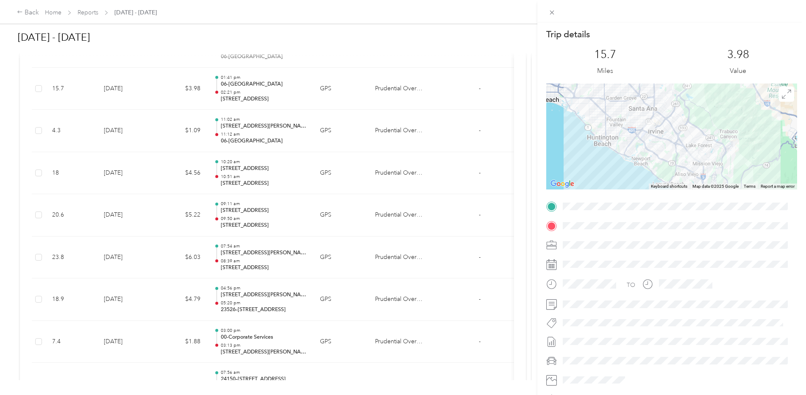
click at [284, 256] on div "Trip details This trip cannot be edited because it is either under review, appr…" at bounding box center [403, 197] width 806 height 395
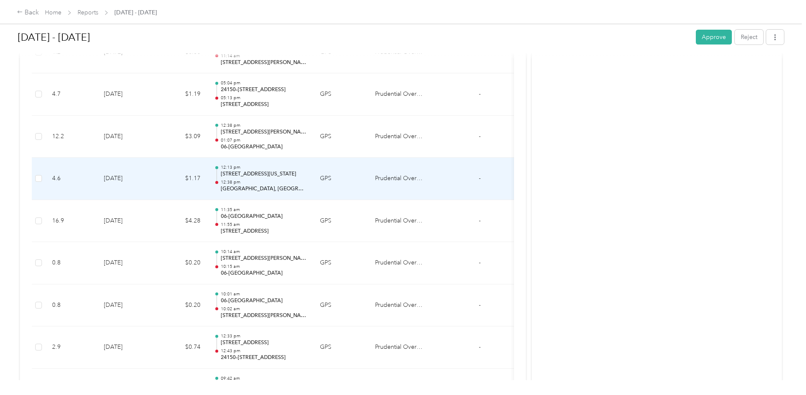
scroll to position [1762, 0]
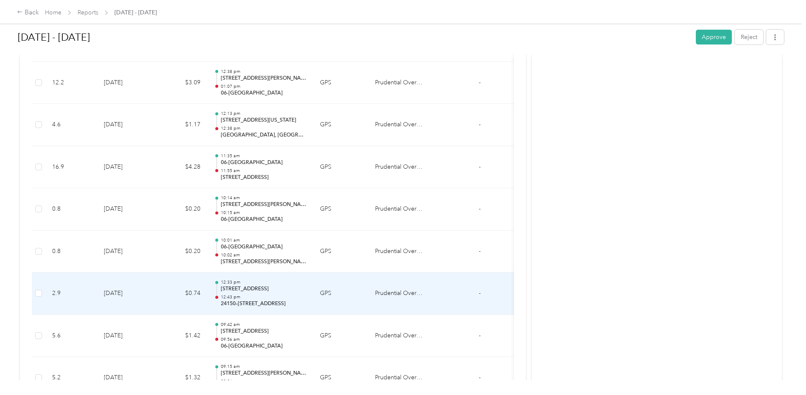
click at [253, 295] on p "12:43 pm" at bounding box center [264, 297] width 86 height 6
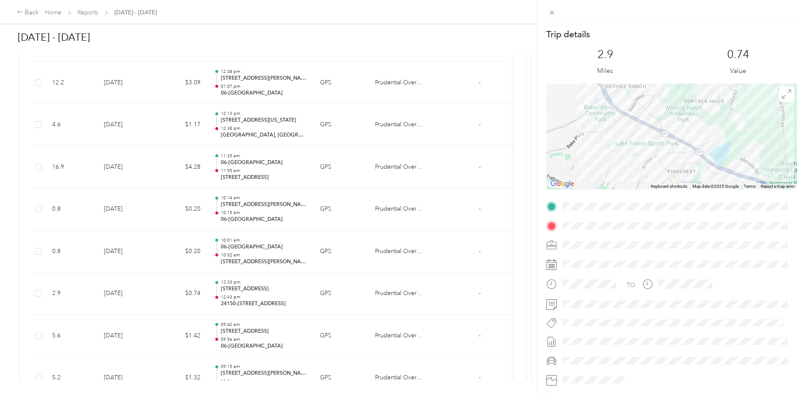
click at [246, 95] on div "Trip details This trip cannot be edited because it is either under review, appr…" at bounding box center [403, 197] width 806 height 395
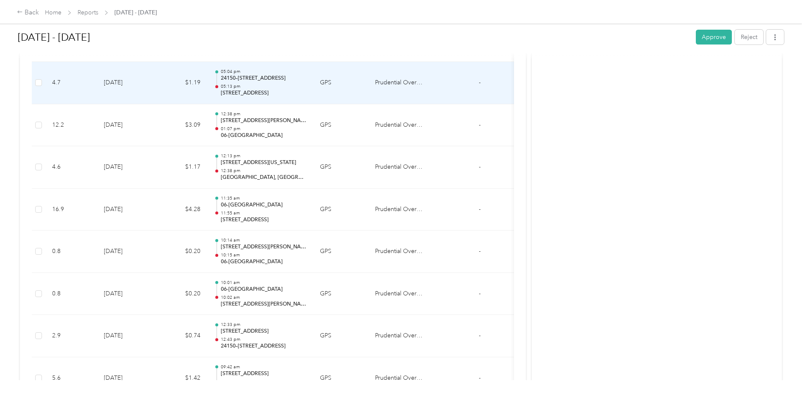
scroll to position [1677, 0]
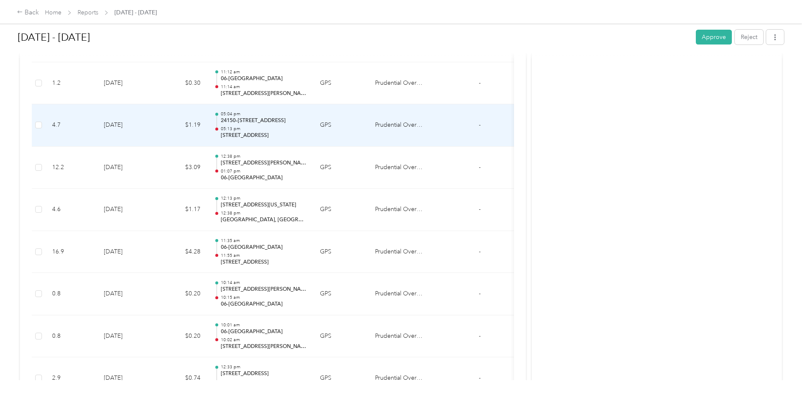
click at [241, 124] on p "24150–[STREET_ADDRESS]" at bounding box center [264, 121] width 86 height 8
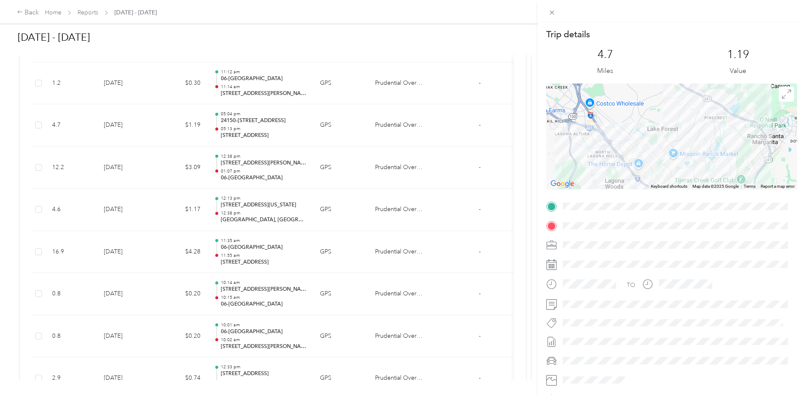
click at [240, 125] on div "Trip details This trip cannot be edited because it is either under review, appr…" at bounding box center [403, 197] width 806 height 395
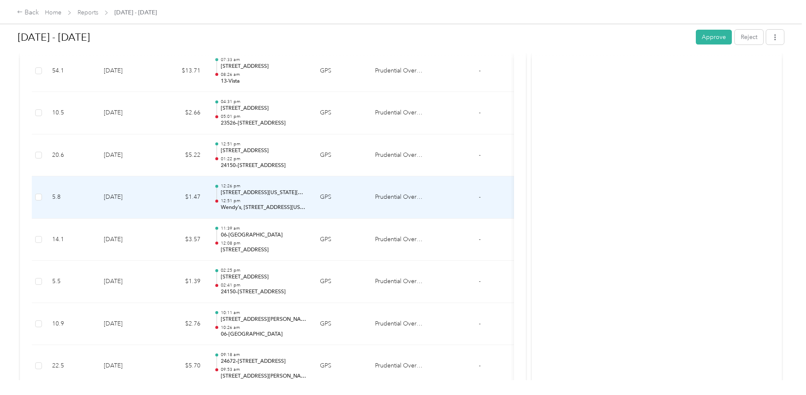
scroll to position [1169, 0]
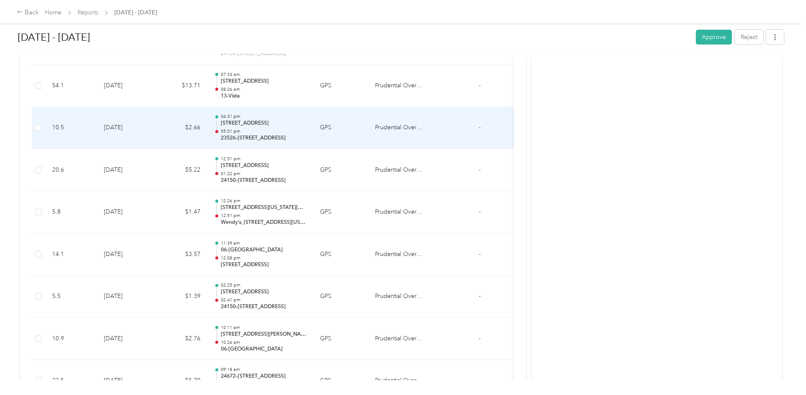
click at [242, 130] on p "05:01 pm" at bounding box center [264, 131] width 86 height 6
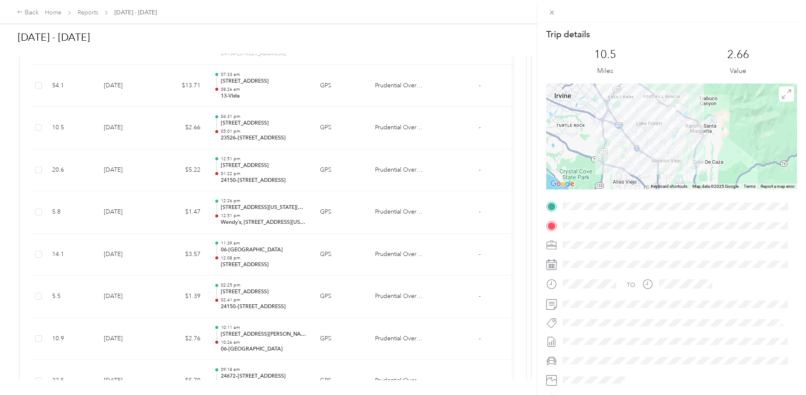
click at [239, 126] on div "Trip details This trip cannot be edited because it is either under review, appr…" at bounding box center [403, 197] width 806 height 395
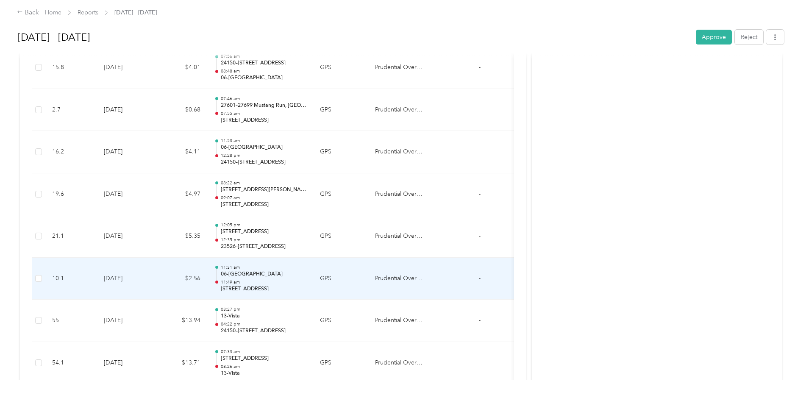
scroll to position [872, 0]
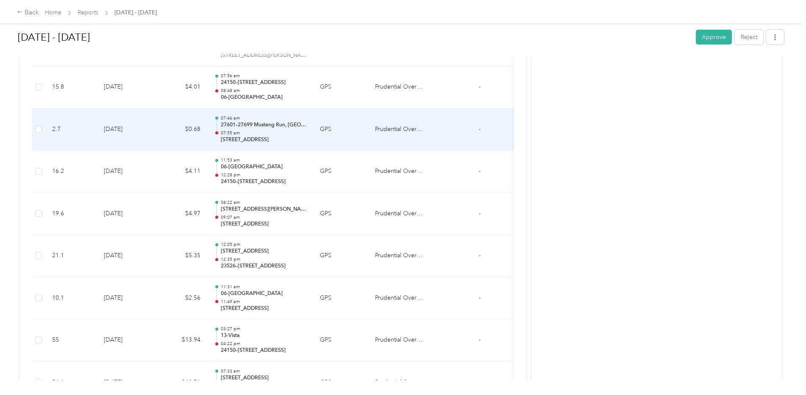
click at [251, 136] on p "[STREET_ADDRESS]" at bounding box center [264, 140] width 86 height 8
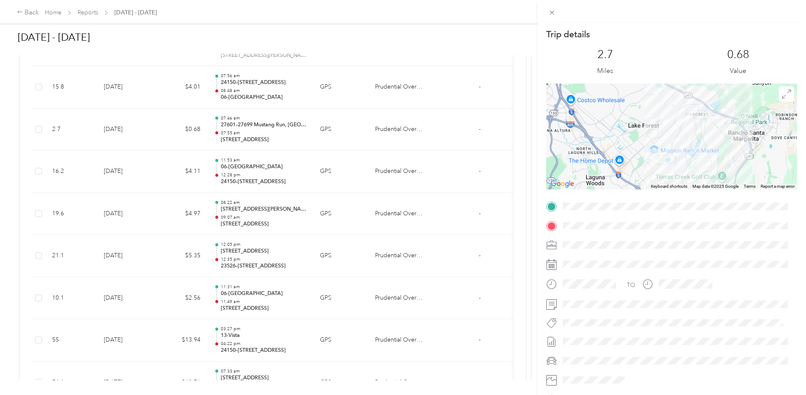
click at [247, 143] on div "Trip details This trip cannot be edited because it is either under review, appr…" at bounding box center [403, 197] width 806 height 395
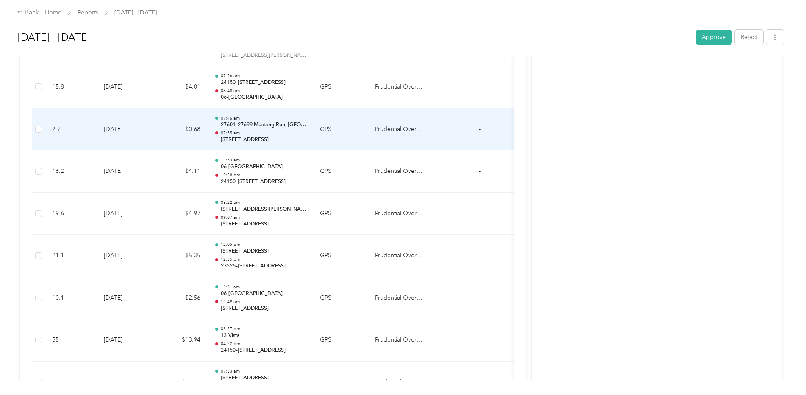
click at [256, 140] on p "[STREET_ADDRESS]" at bounding box center [264, 140] width 86 height 8
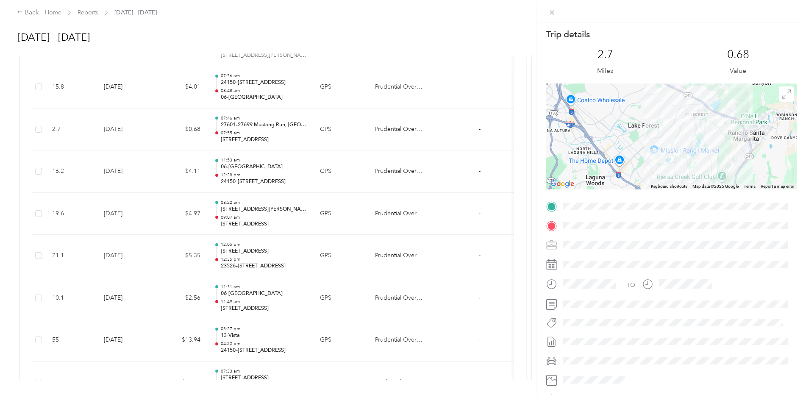
click at [259, 138] on div "Trip details This trip cannot be edited because it is either under review, appr…" at bounding box center [403, 197] width 806 height 395
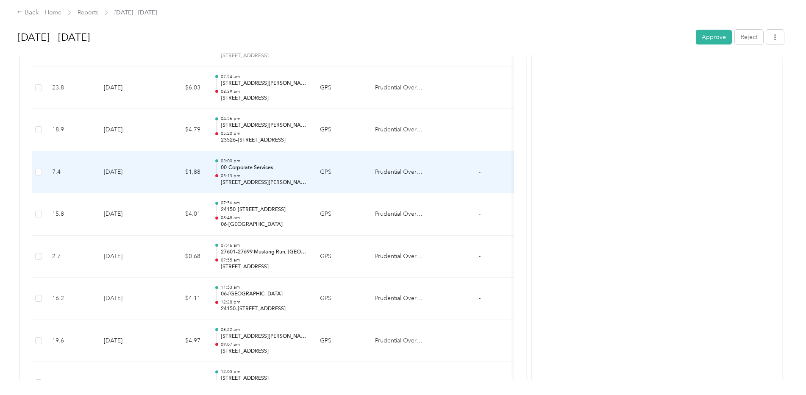
scroll to position [703, 0]
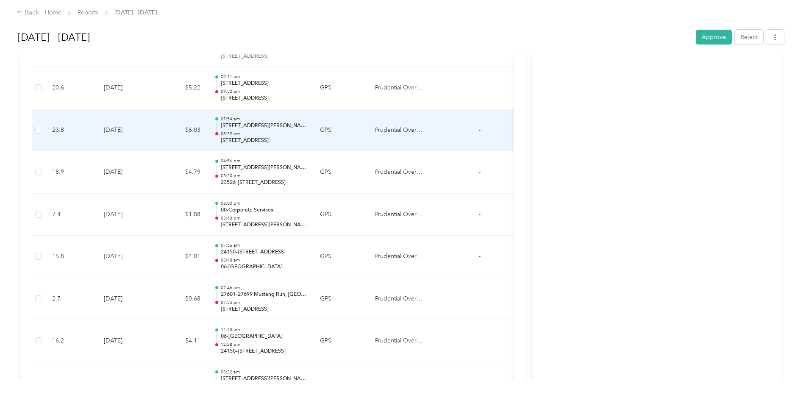
click at [250, 129] on p "[STREET_ADDRESS][PERSON_NAME]" at bounding box center [264, 126] width 86 height 8
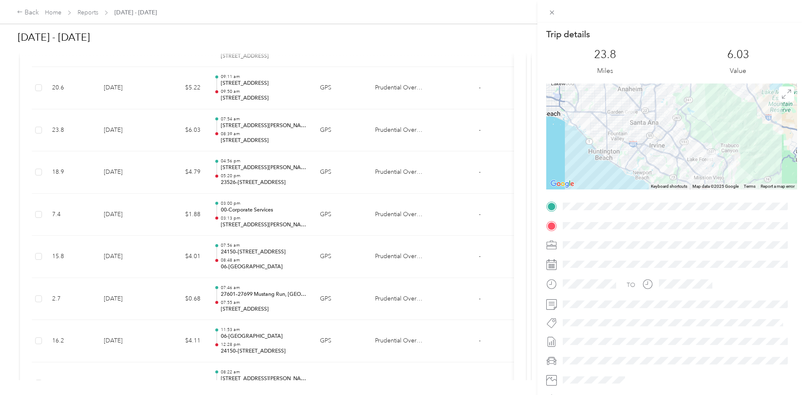
click at [249, 87] on div "Trip details This trip cannot be edited because it is either under review, appr…" at bounding box center [403, 197] width 806 height 395
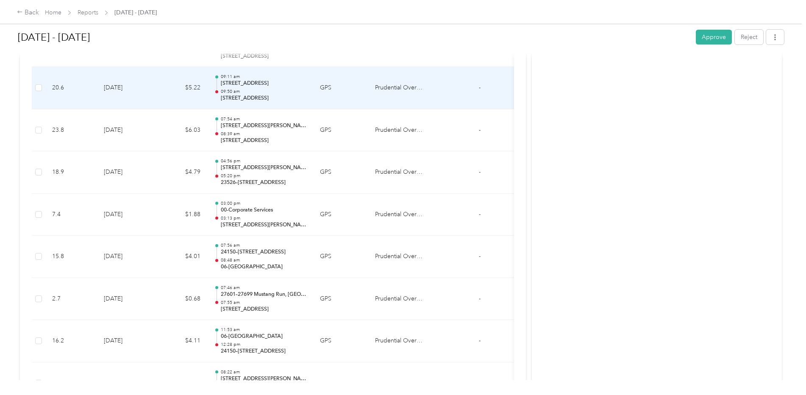
click at [258, 91] on p "09:50 am" at bounding box center [264, 92] width 86 height 6
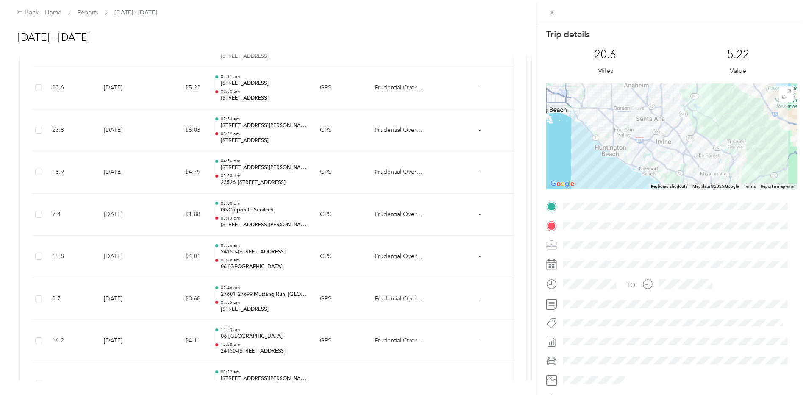
click at [256, 104] on div "Trip details This trip cannot be edited because it is either under review, appr…" at bounding box center [403, 197] width 806 height 395
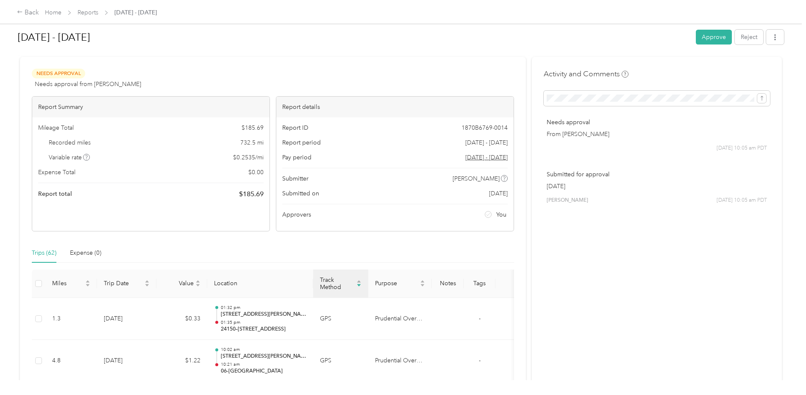
scroll to position [0, 0]
